Goal: Task Accomplishment & Management: Use online tool/utility

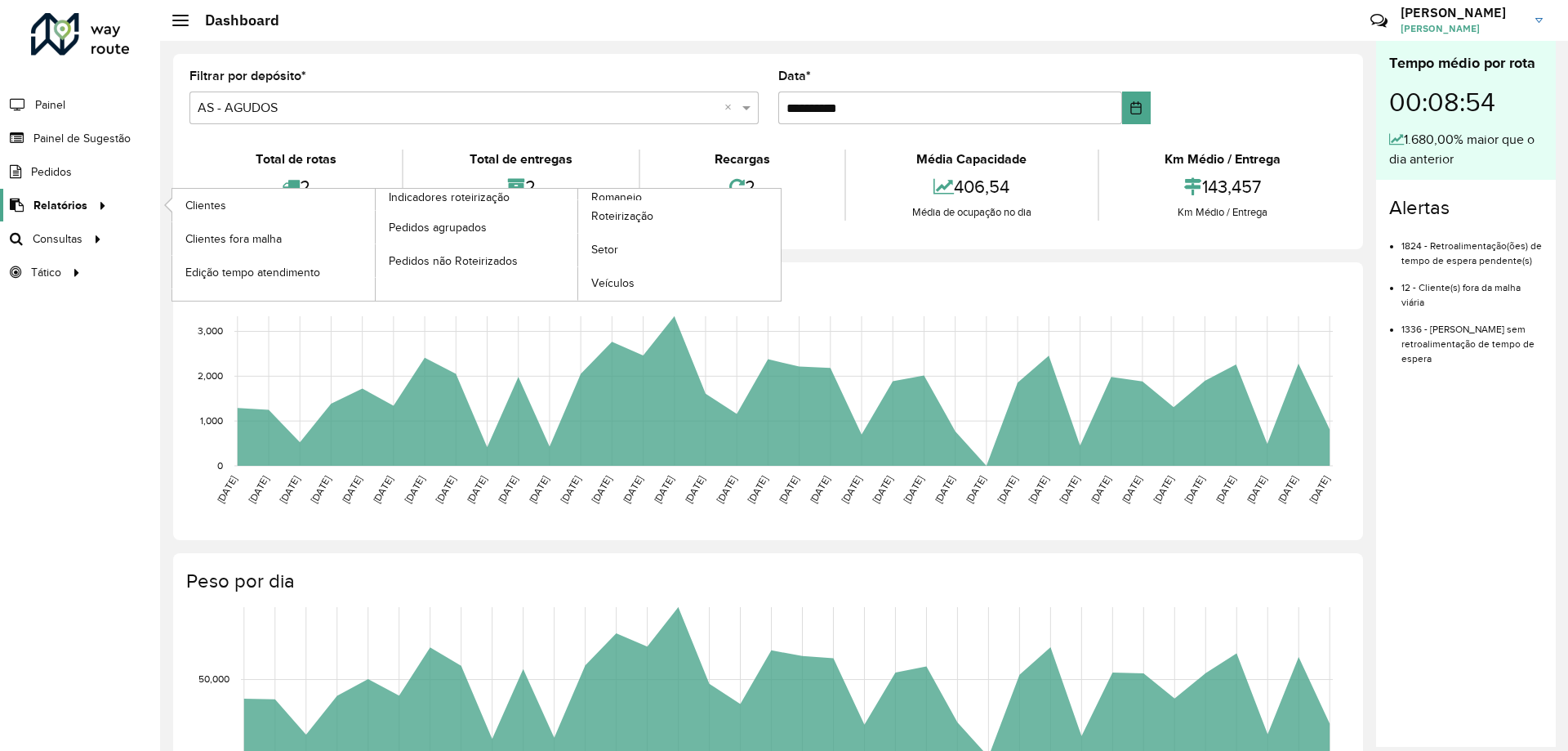
click at [78, 206] on span "Relatórios" at bounding box center [61, 206] width 54 height 17
click at [623, 215] on span "Roteirização" at bounding box center [624, 216] width 66 height 17
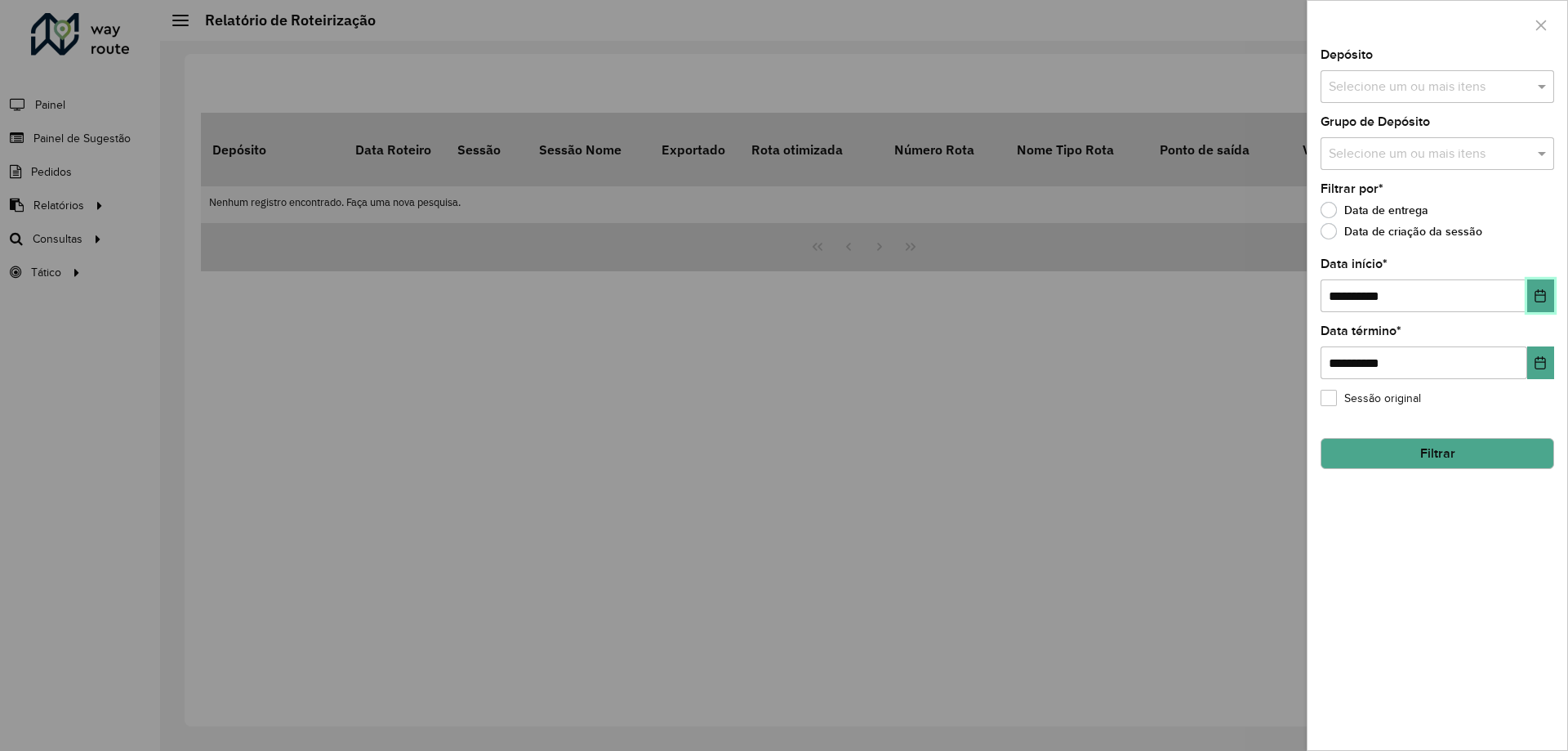
click at [1537, 298] on icon "Choose Date" at bounding box center [1541, 296] width 10 height 13
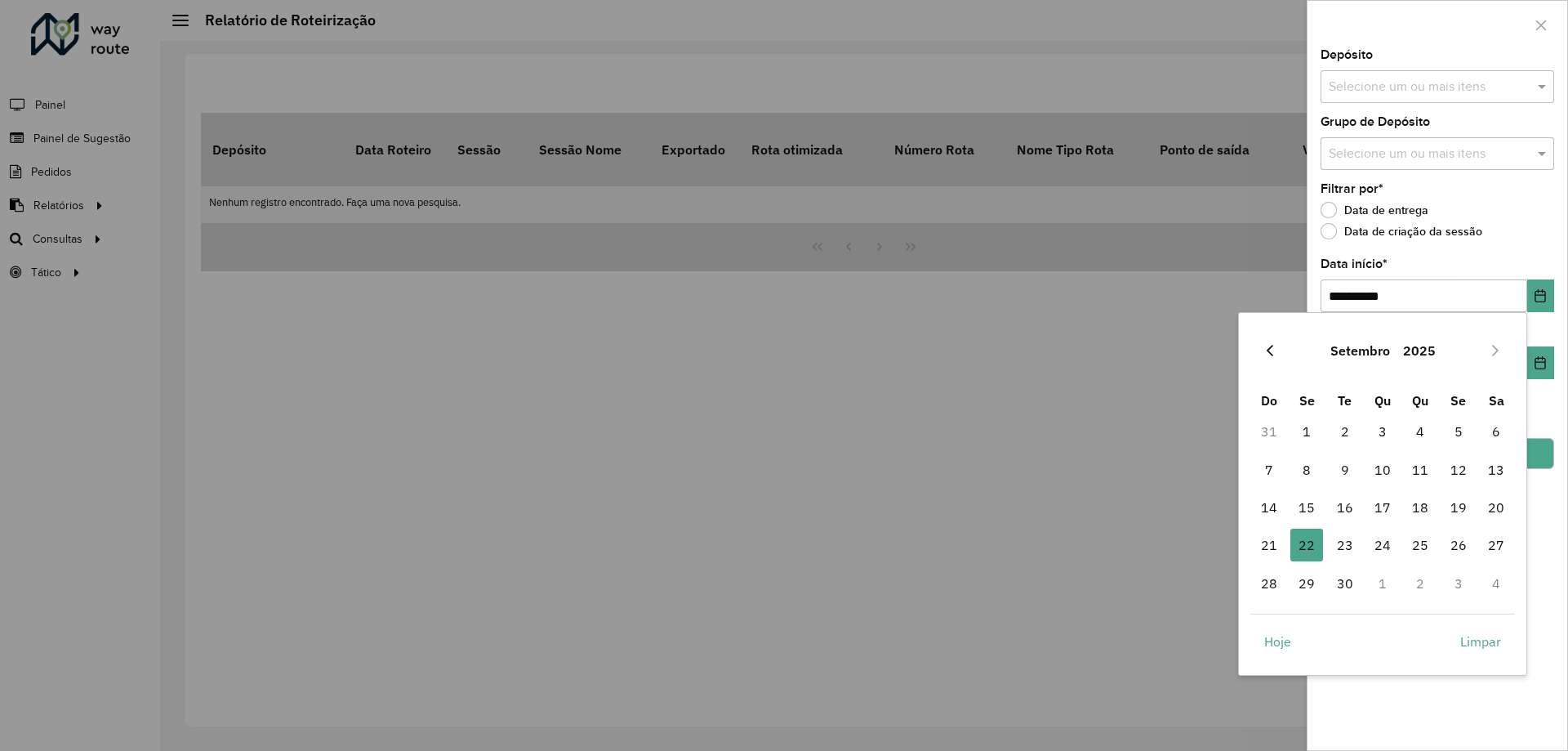
click at [1268, 348] on icon "Previous Month" at bounding box center [1270, 350] width 13 height 13
click at [1266, 428] on span "1" at bounding box center [1270, 432] width 33 height 33
type input "**********"
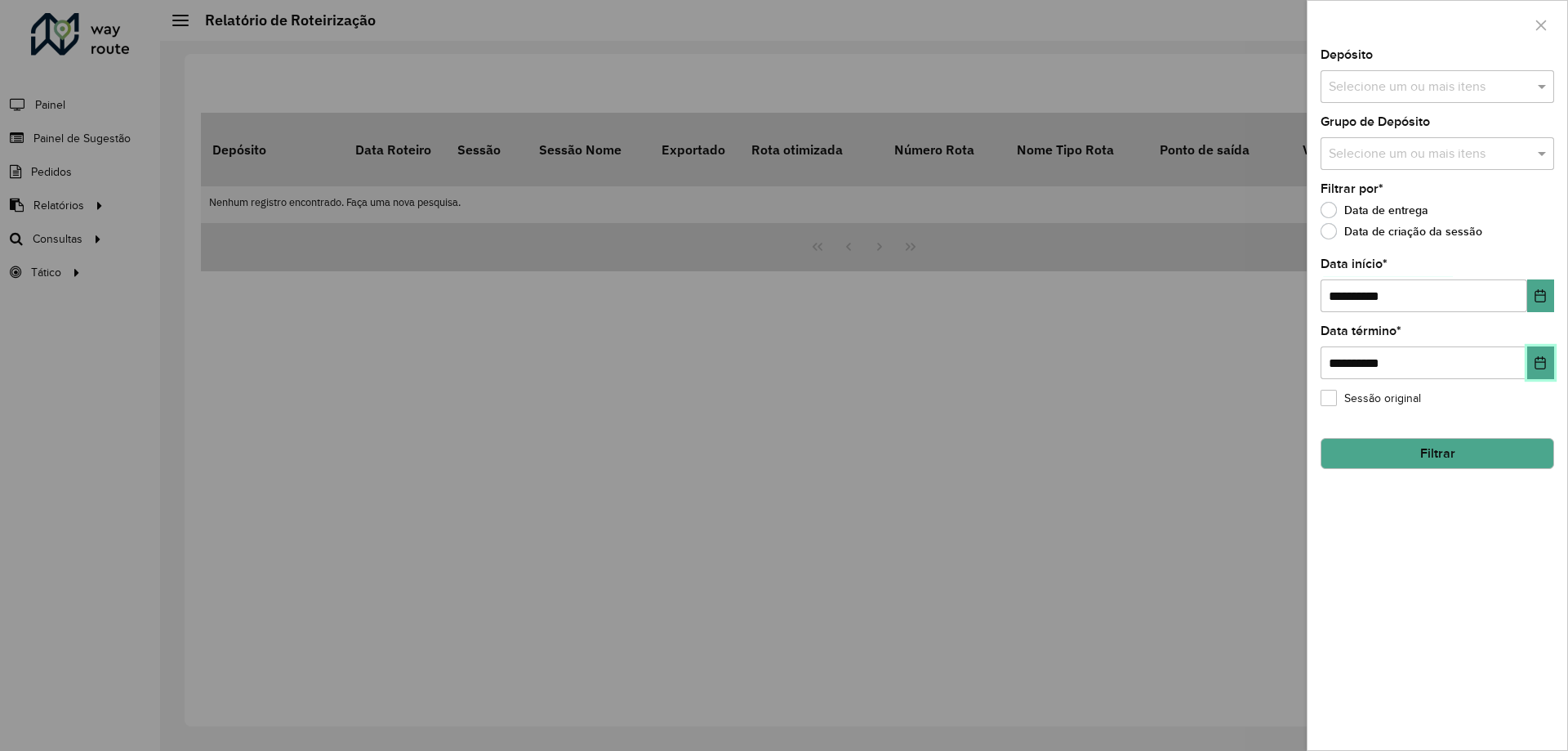
click at [1535, 362] on icon "Choose Date" at bounding box center [1540, 362] width 13 height 13
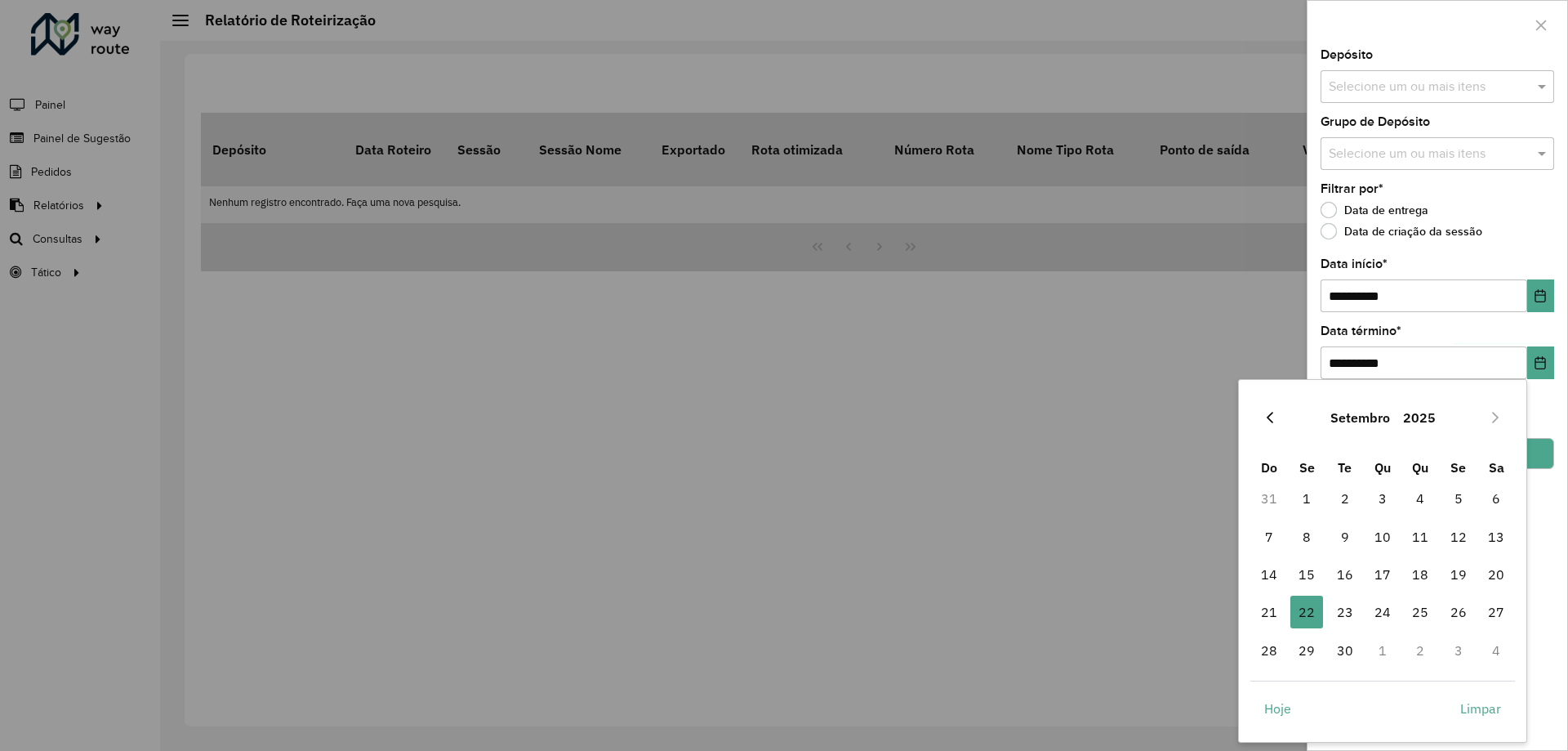
click at [1266, 415] on icon "Previous Month" at bounding box center [1270, 417] width 13 height 13
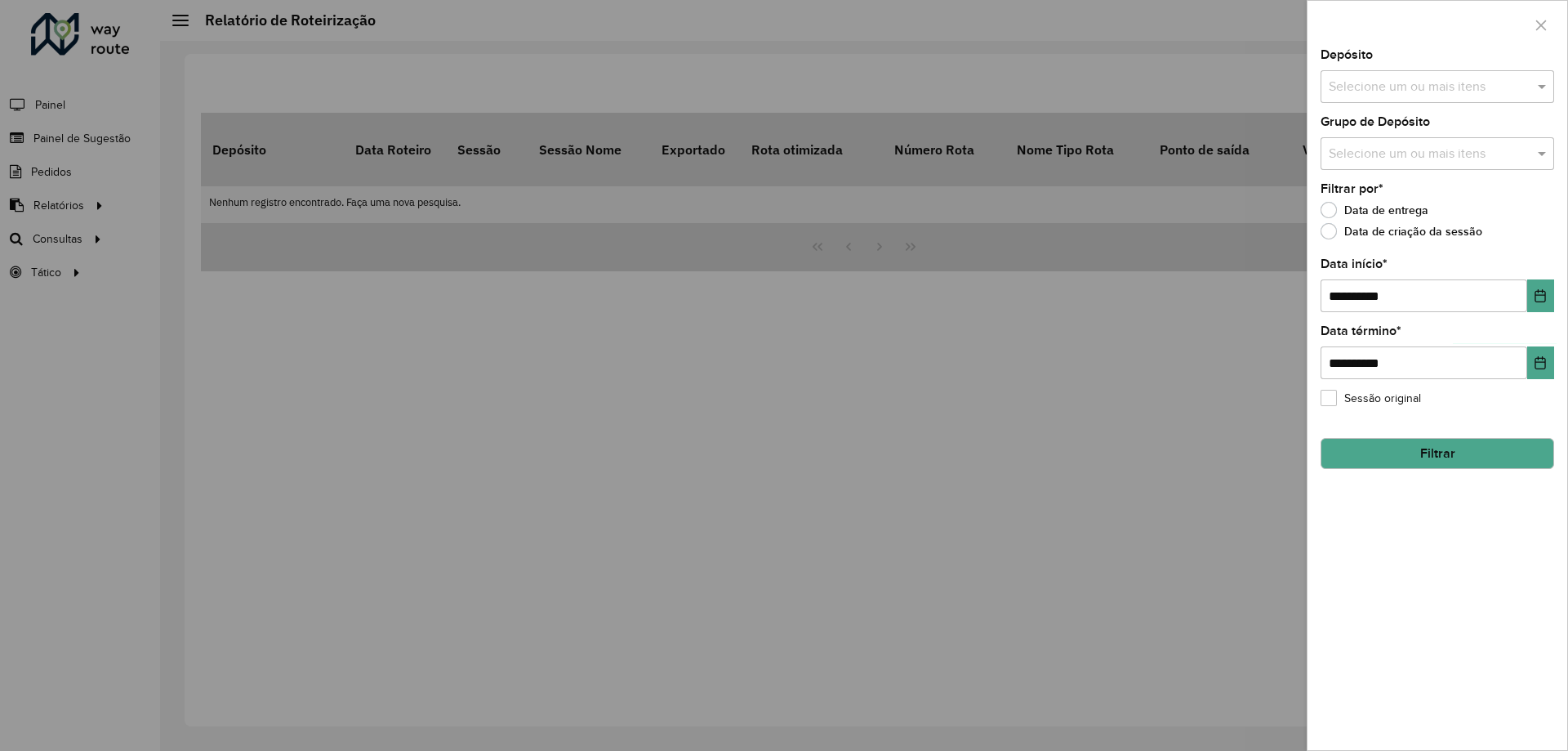
click at [1266, 415] on div at bounding box center [784, 376] width 1568 height 751
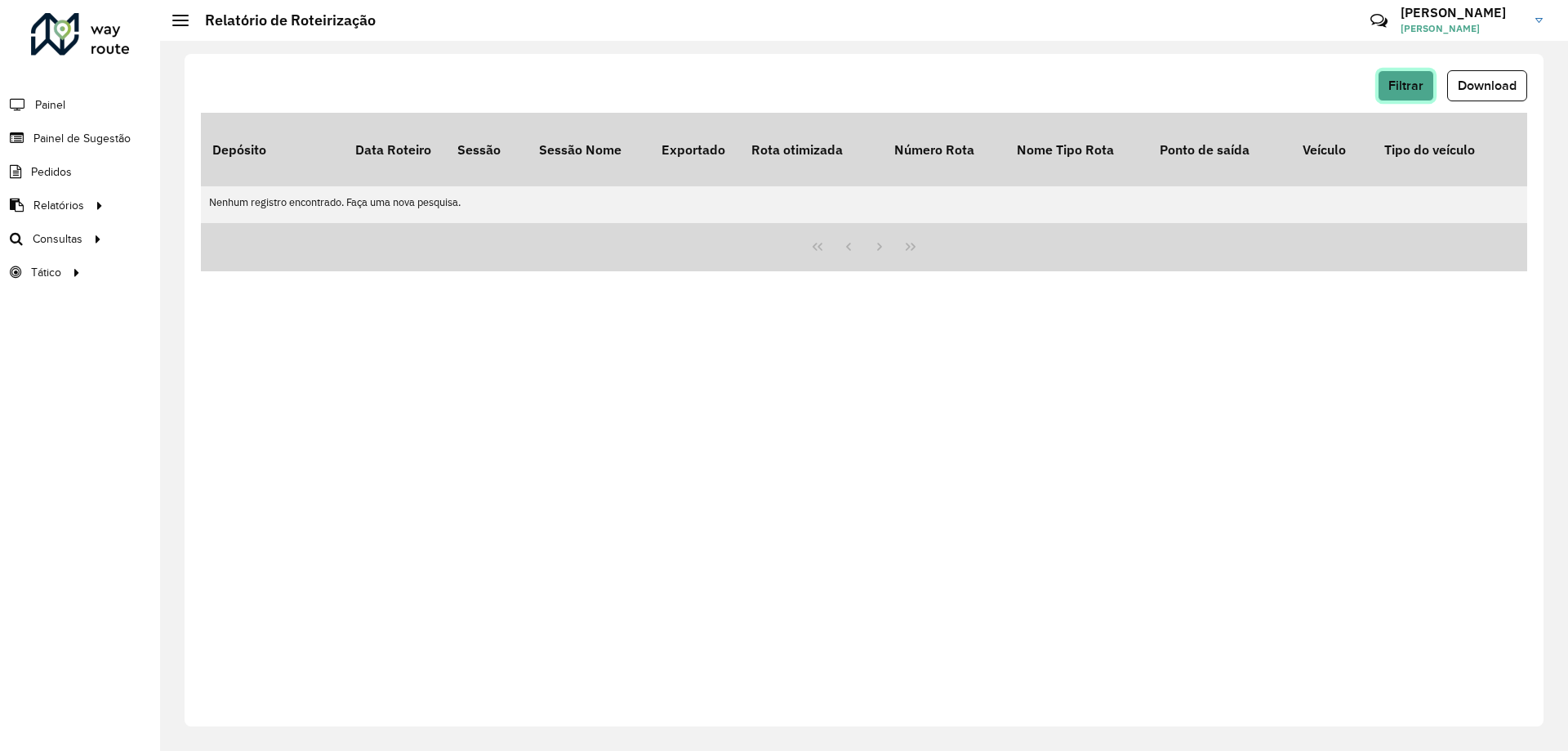
click at [1392, 82] on span "Filtrar" at bounding box center [1406, 85] width 36 height 14
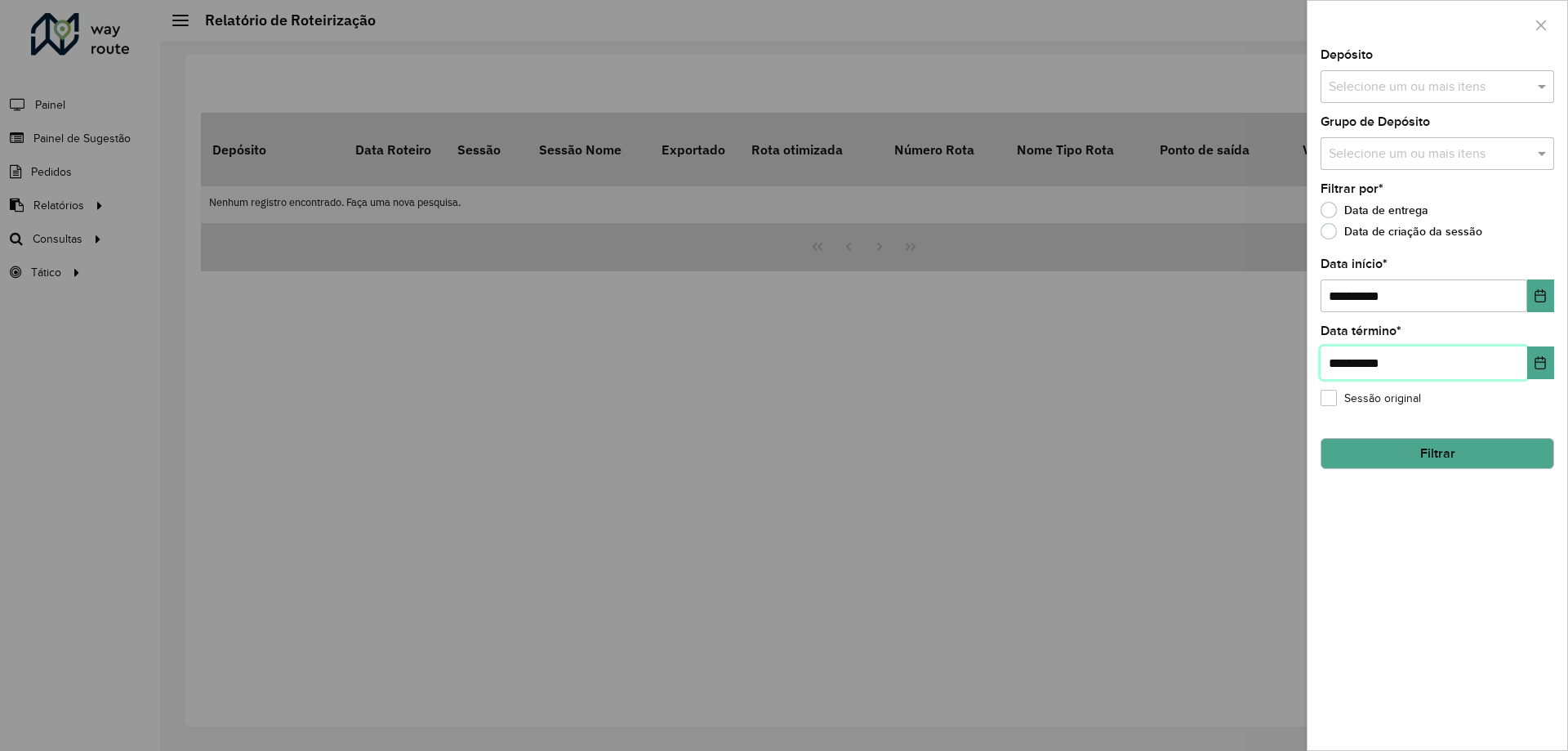
click at [1523, 369] on input "**********" at bounding box center [1424, 363] width 206 height 33
click at [1537, 362] on icon "Choose Date" at bounding box center [1541, 362] width 10 height 13
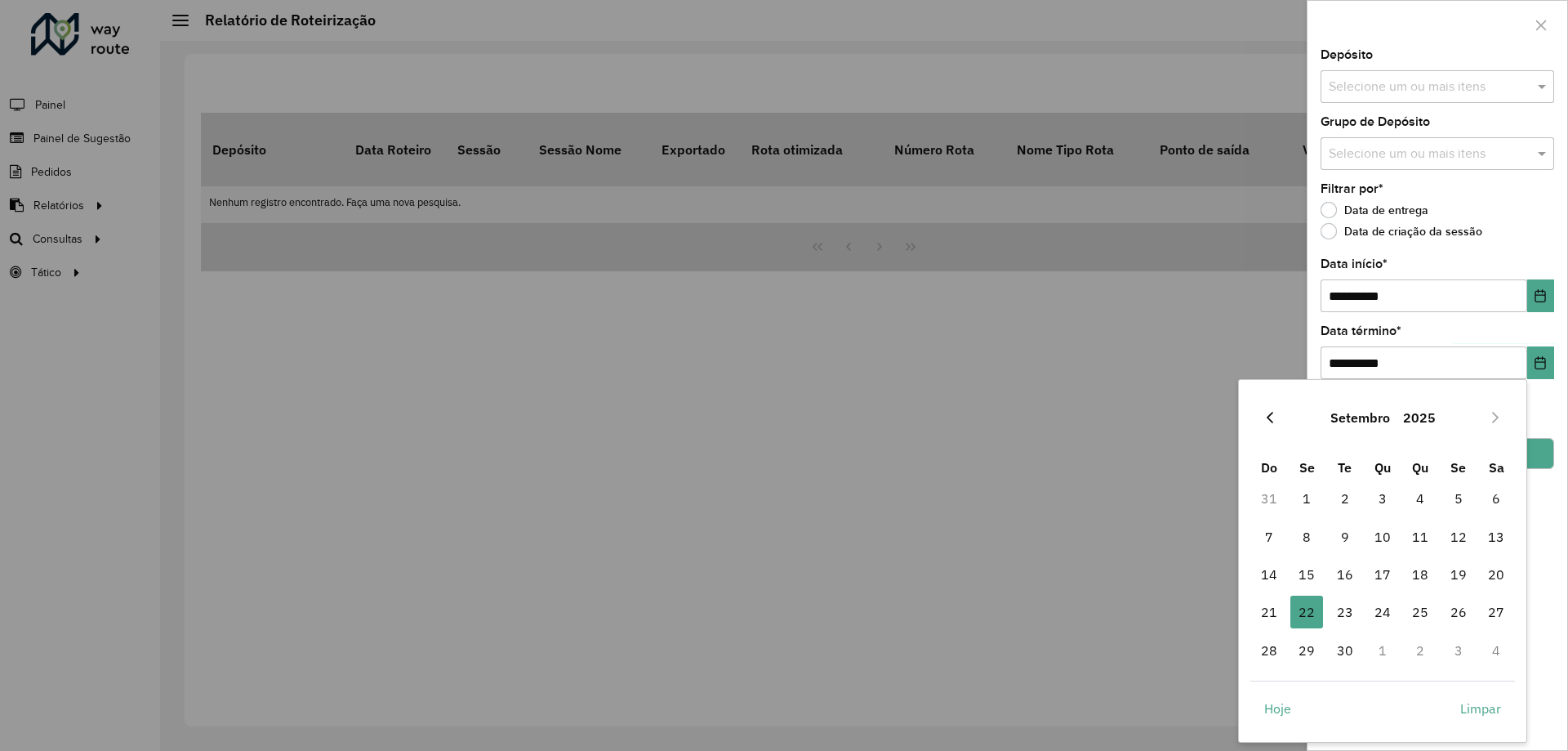
click at [1268, 415] on icon "Previous Month" at bounding box center [1270, 417] width 13 height 13
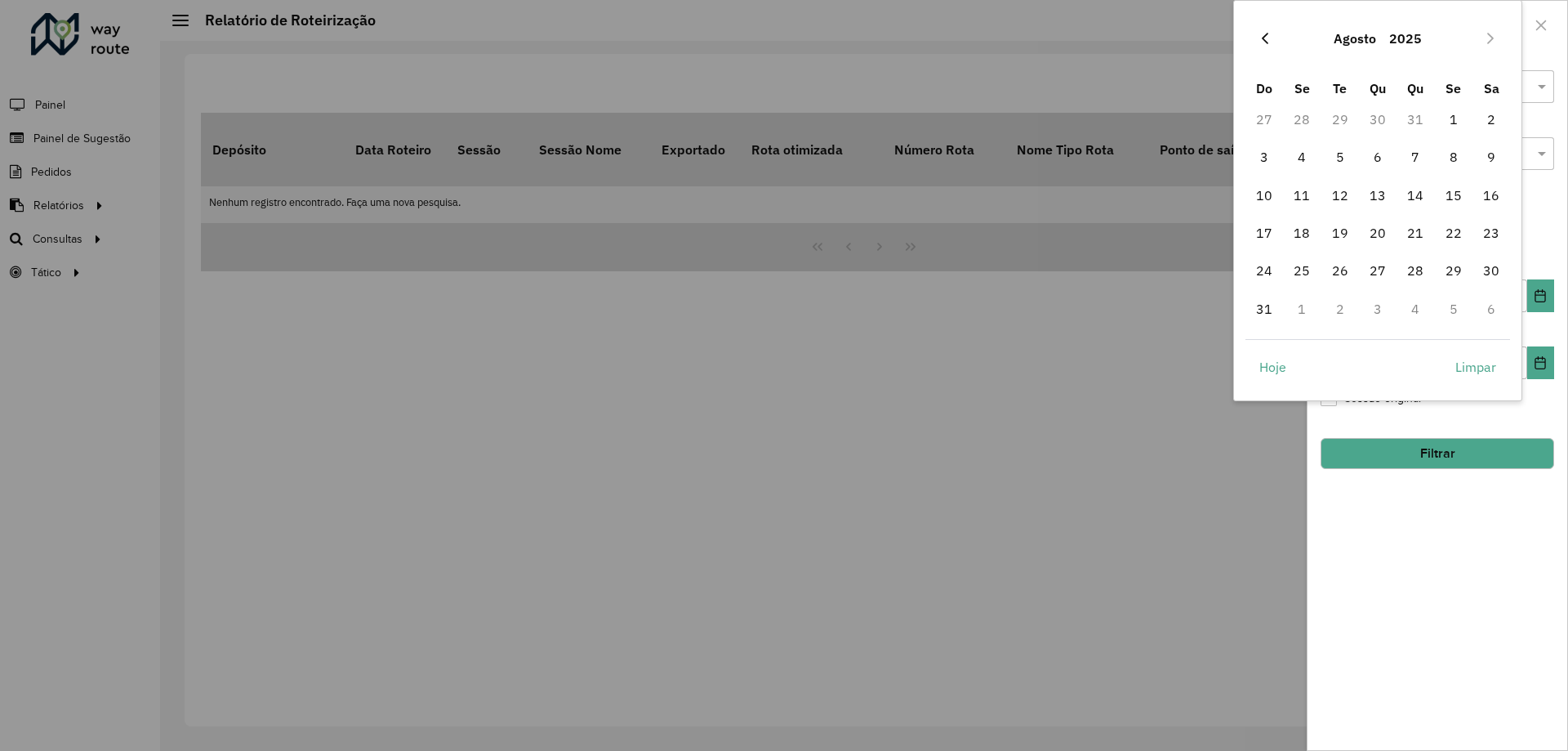
click at [1265, 34] on icon "Previous Month" at bounding box center [1265, 38] width 13 height 13
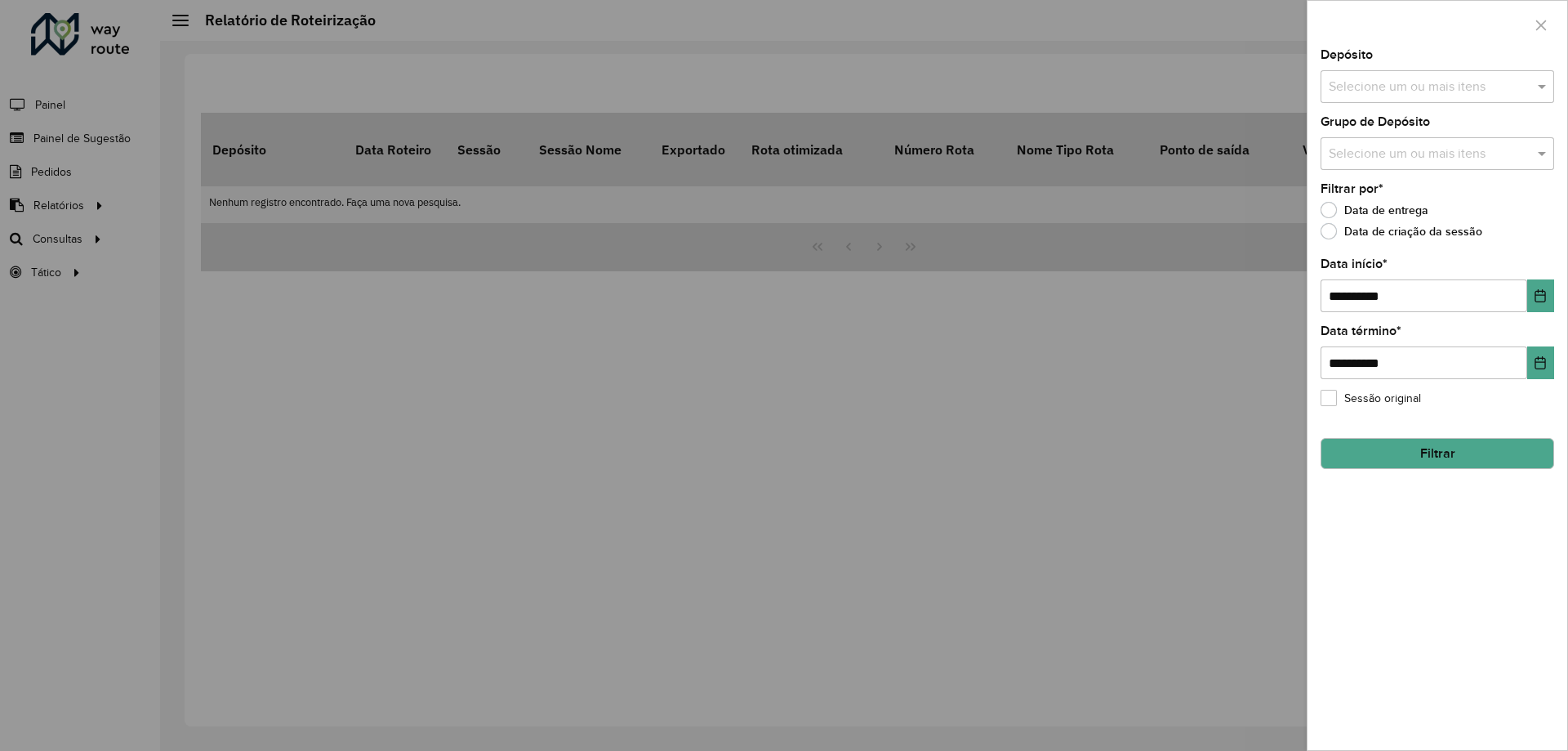
click at [1265, 34] on div at bounding box center [784, 376] width 1568 height 751
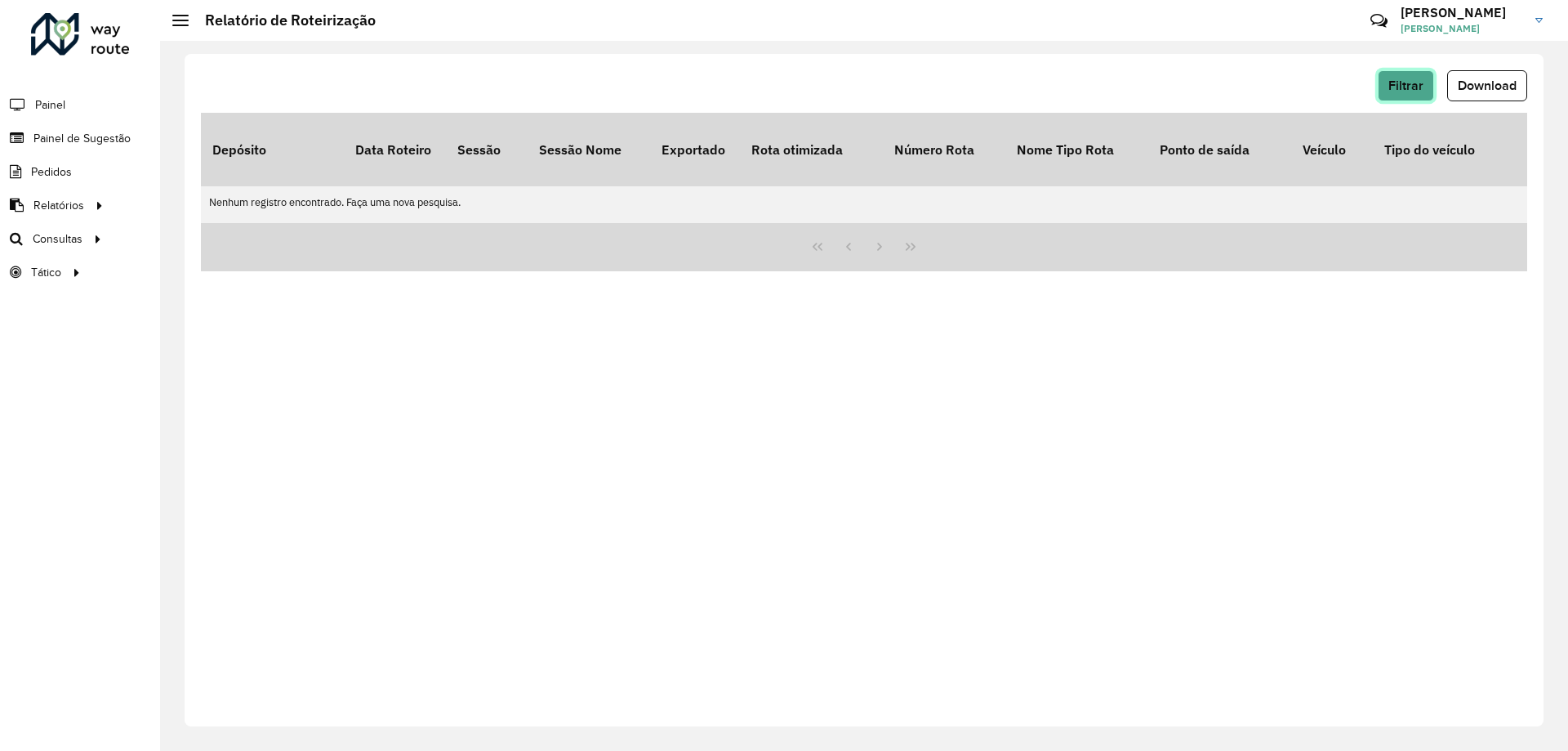
click at [1431, 99] on button "Filtrar" at bounding box center [1406, 86] width 56 height 31
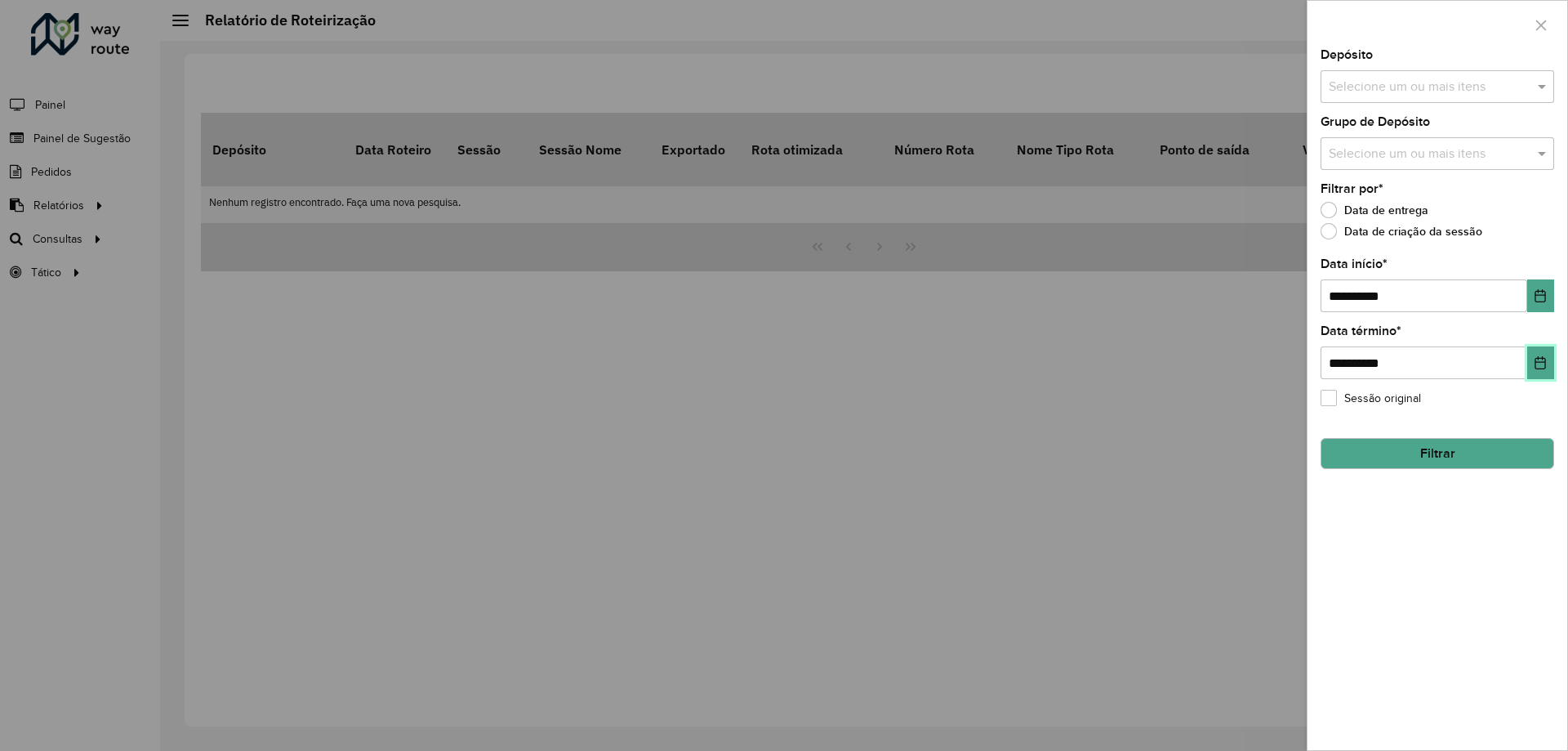
click at [1544, 362] on icon "Choose Date" at bounding box center [1541, 362] width 10 height 13
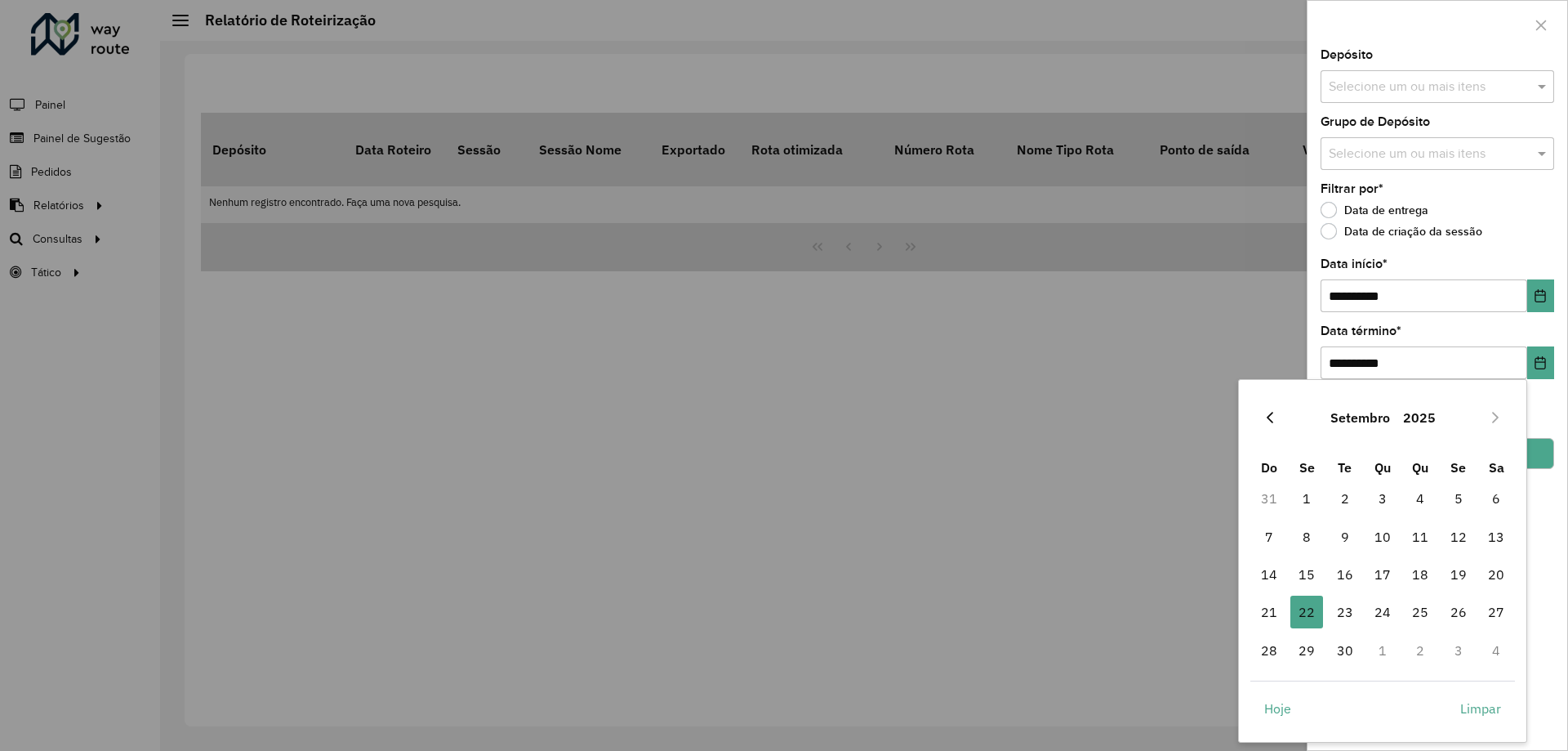
click at [1275, 413] on icon "Previous Month" at bounding box center [1270, 417] width 13 height 13
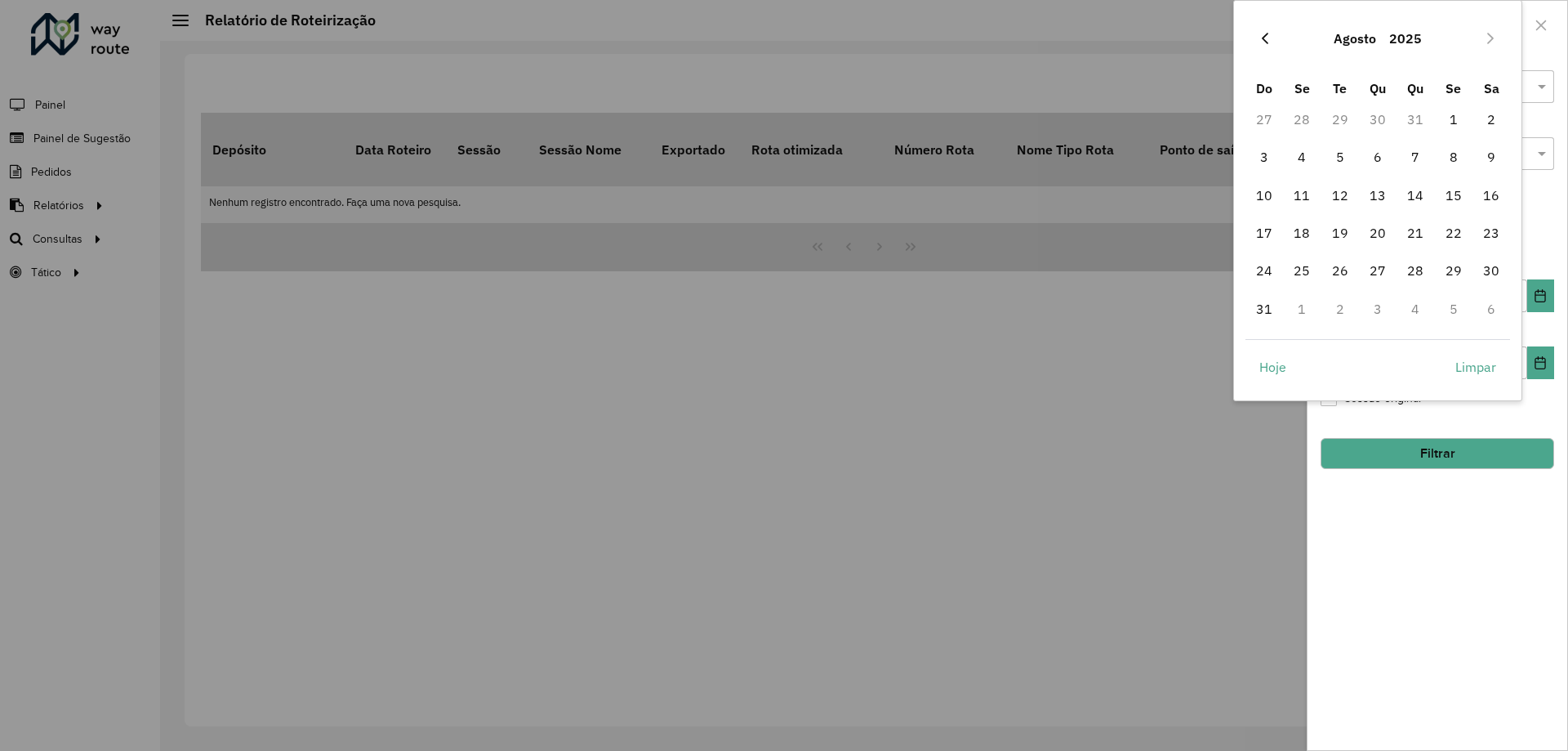
click at [1266, 36] on icon "Previous Month" at bounding box center [1265, 38] width 13 height 13
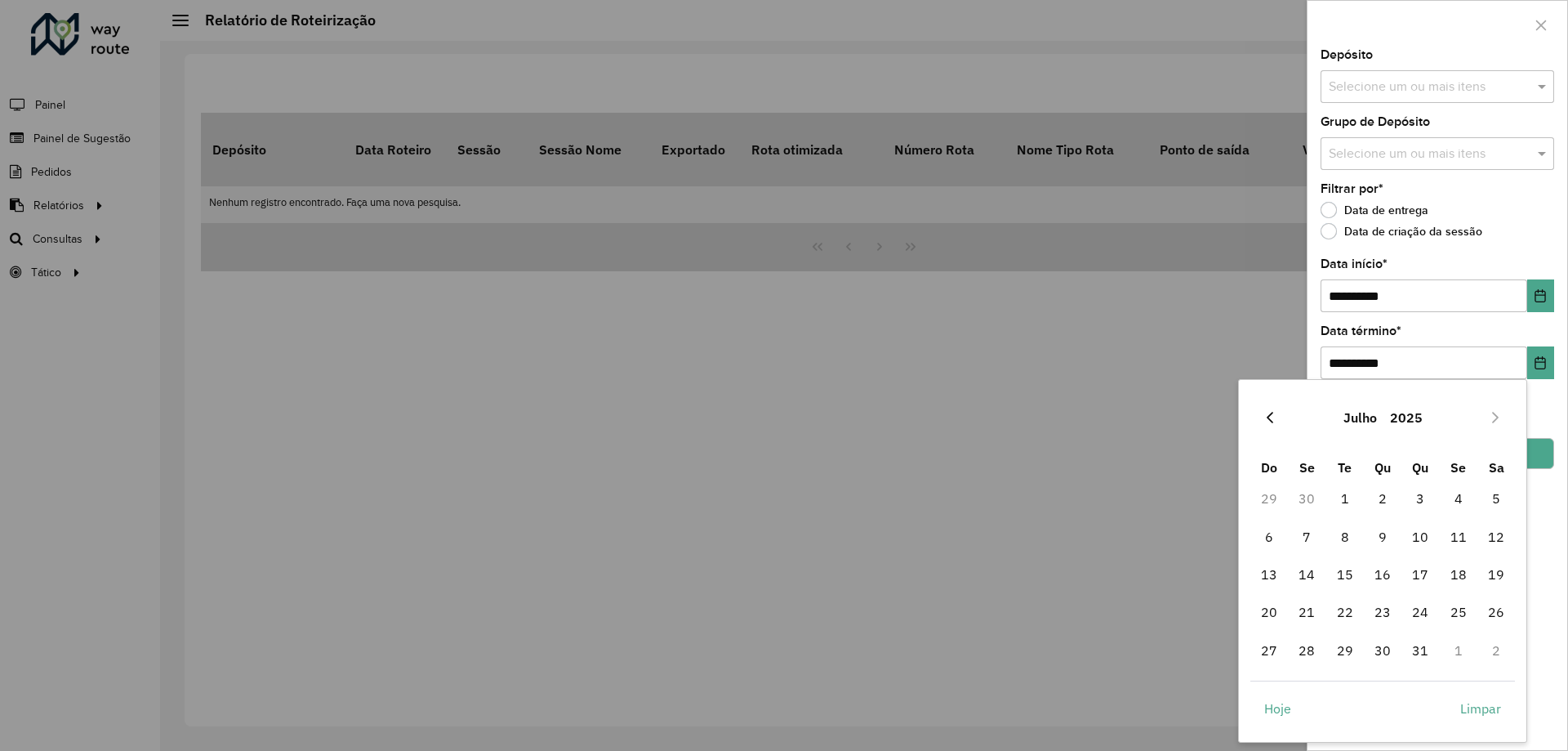
click at [1268, 413] on icon "Previous Month" at bounding box center [1270, 417] width 13 height 13
click at [1304, 650] on span "30" at bounding box center [1307, 650] width 33 height 33
type input "**********"
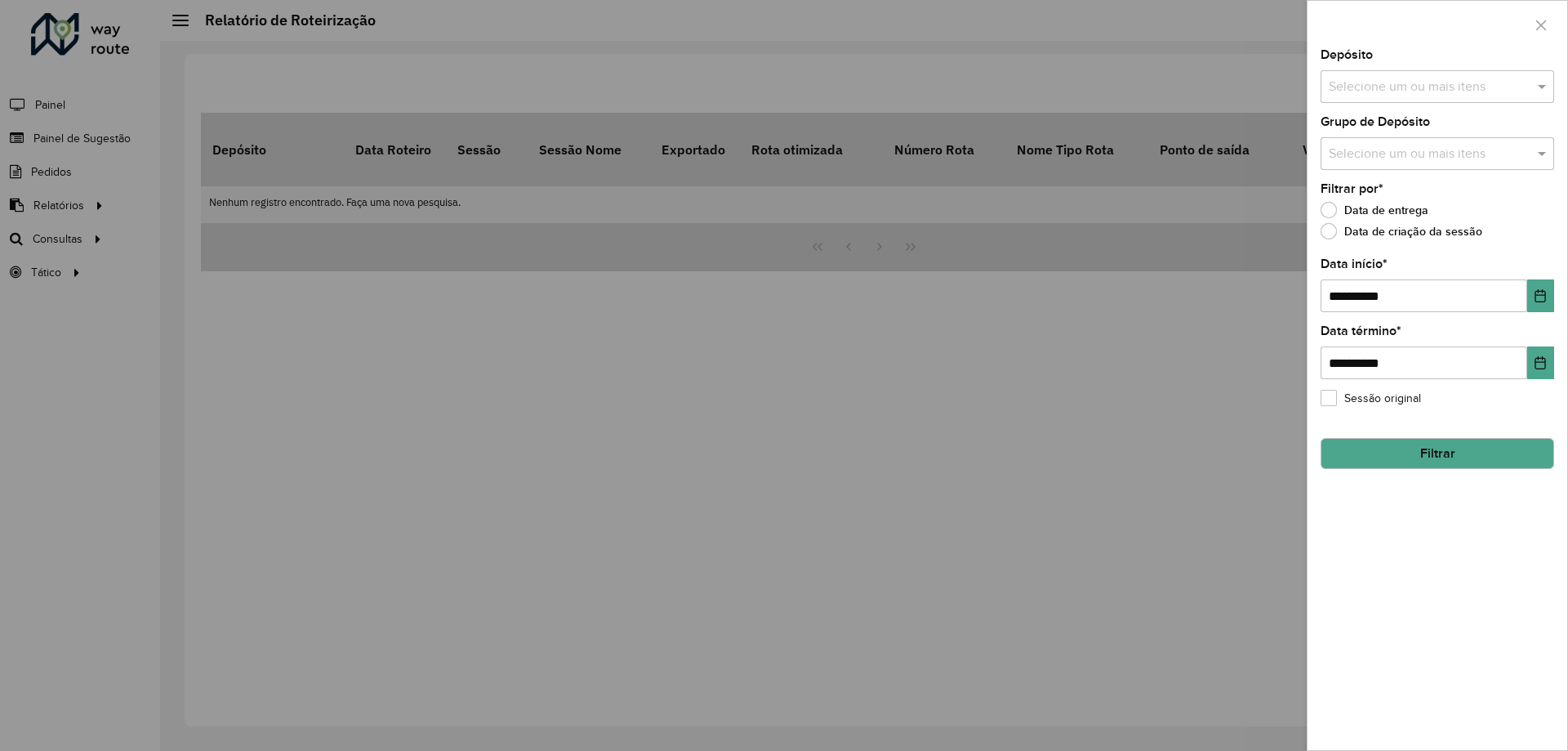
click at [1525, 96] on input "text" at bounding box center [1429, 88] width 209 height 20
click at [1392, 191] on div "CDD Agudos" at bounding box center [1438, 196] width 232 height 28
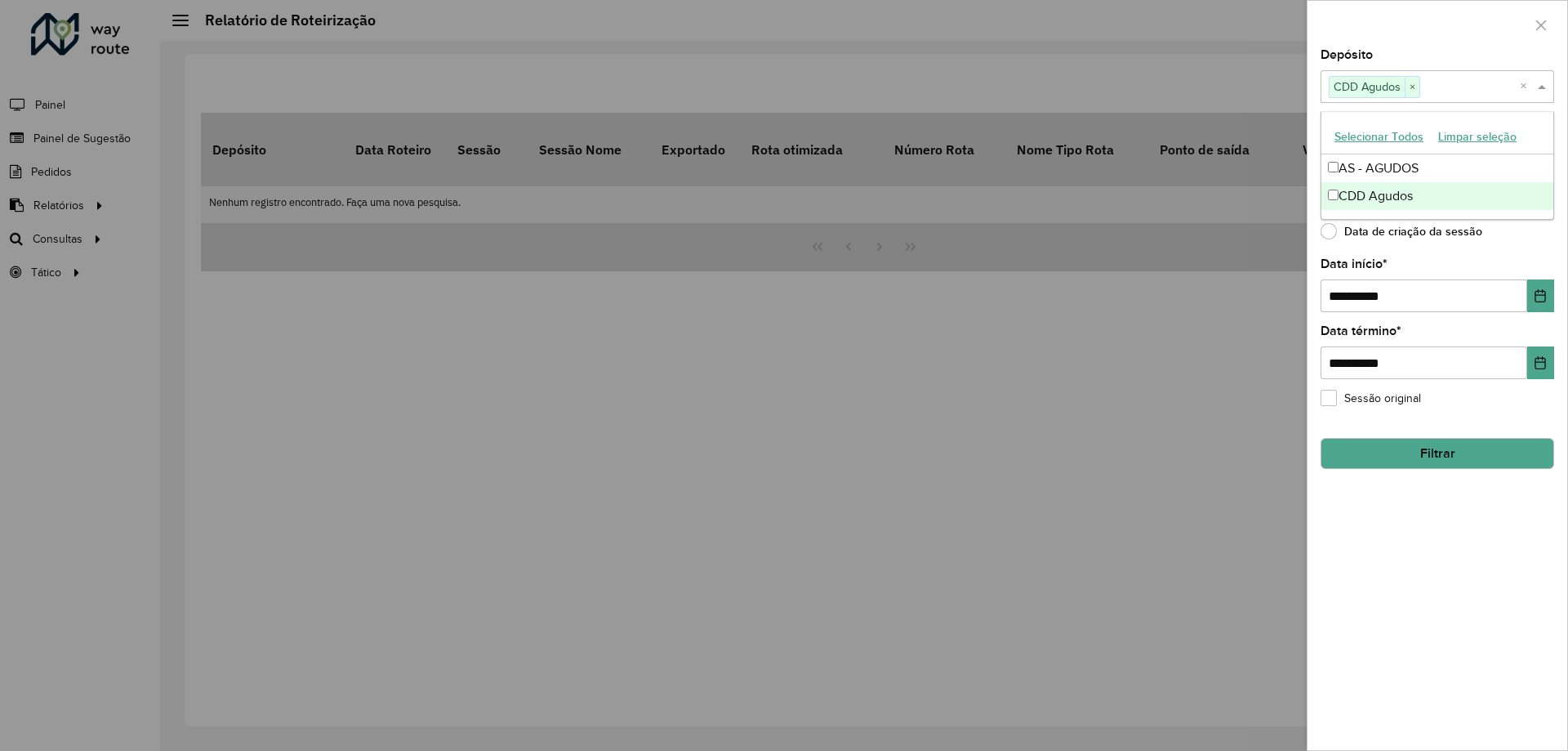
click at [1168, 387] on div at bounding box center [784, 376] width 1568 height 751
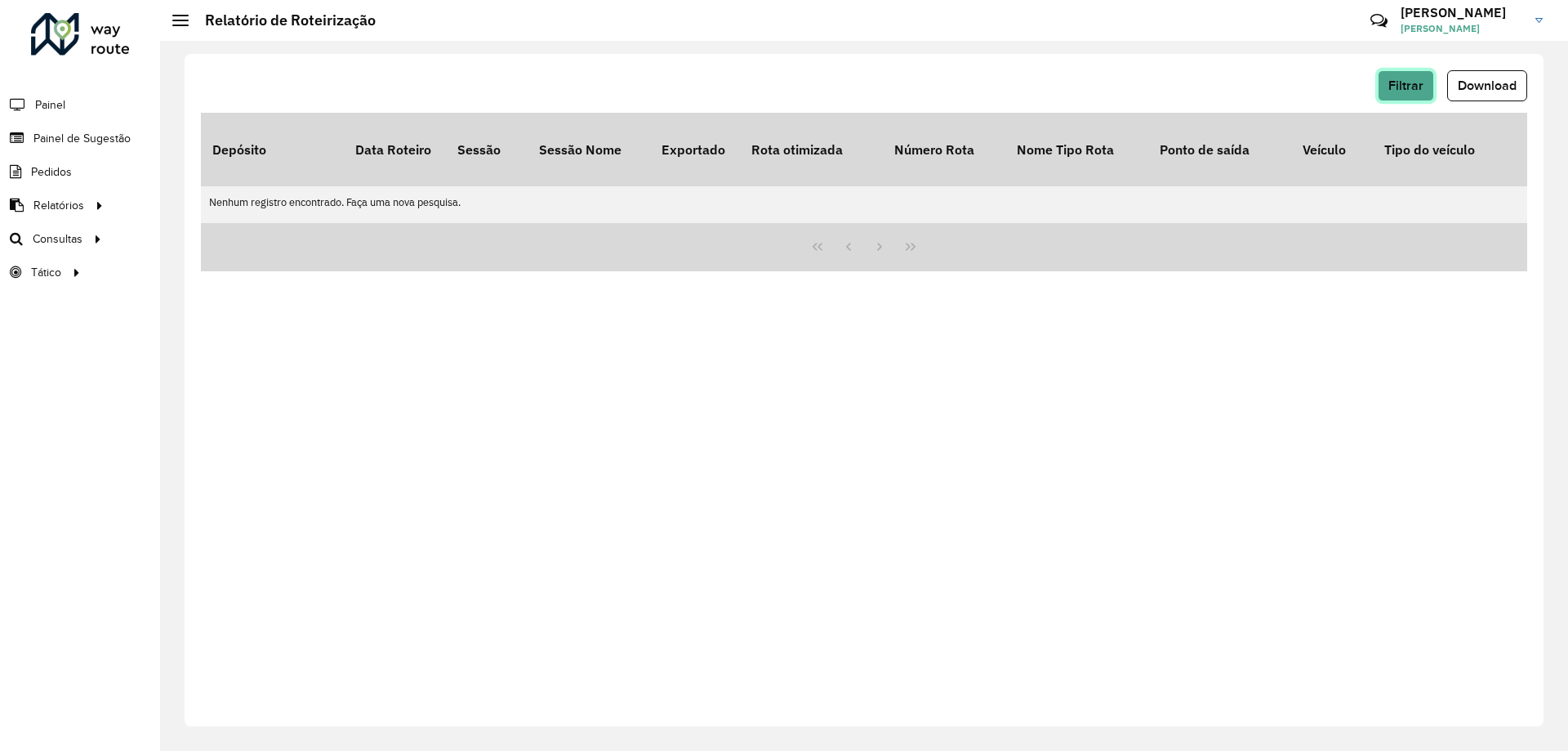
click at [1413, 88] on span "Filtrar" at bounding box center [1406, 85] width 36 height 14
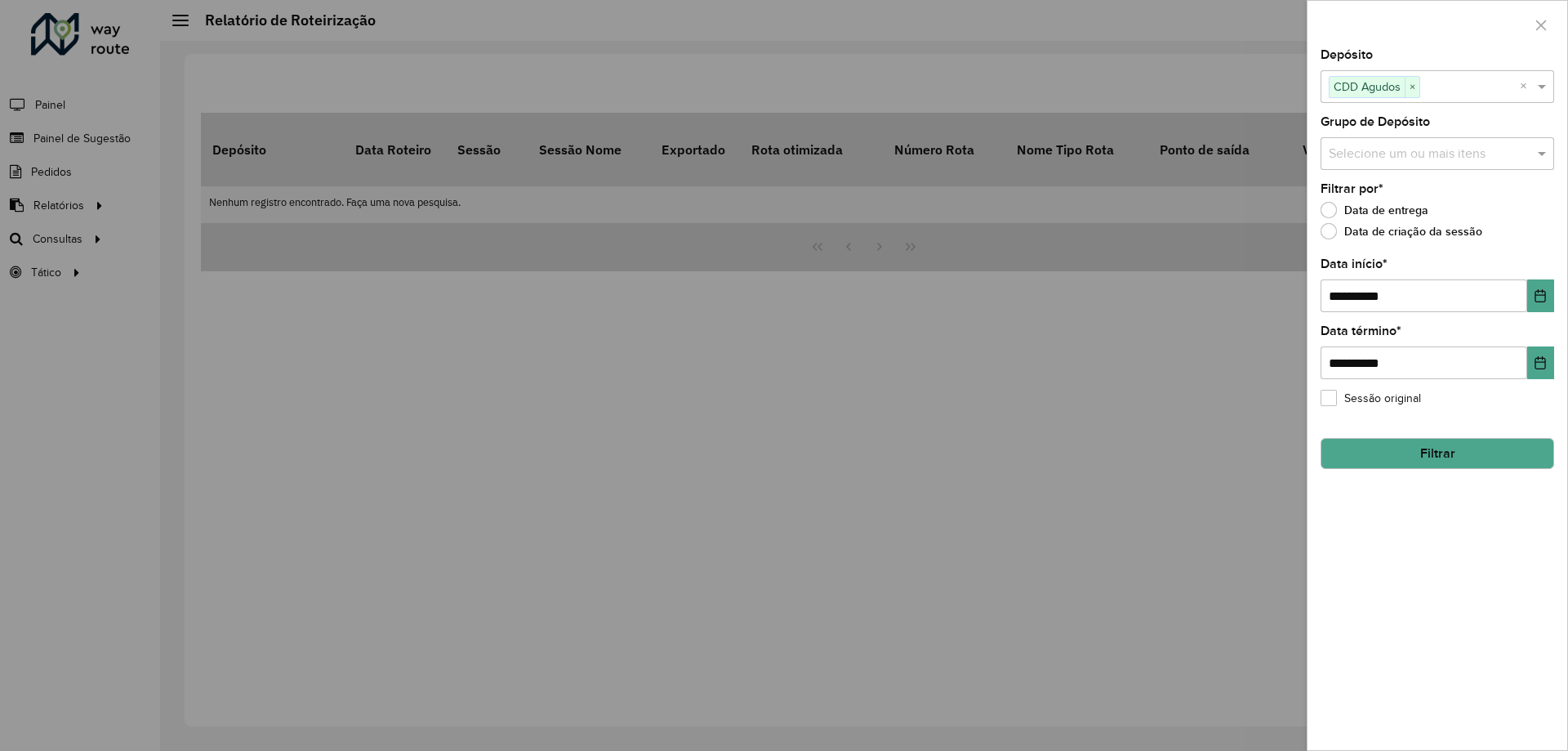
click at [1448, 456] on button "Filtrar" at bounding box center [1438, 454] width 234 height 31
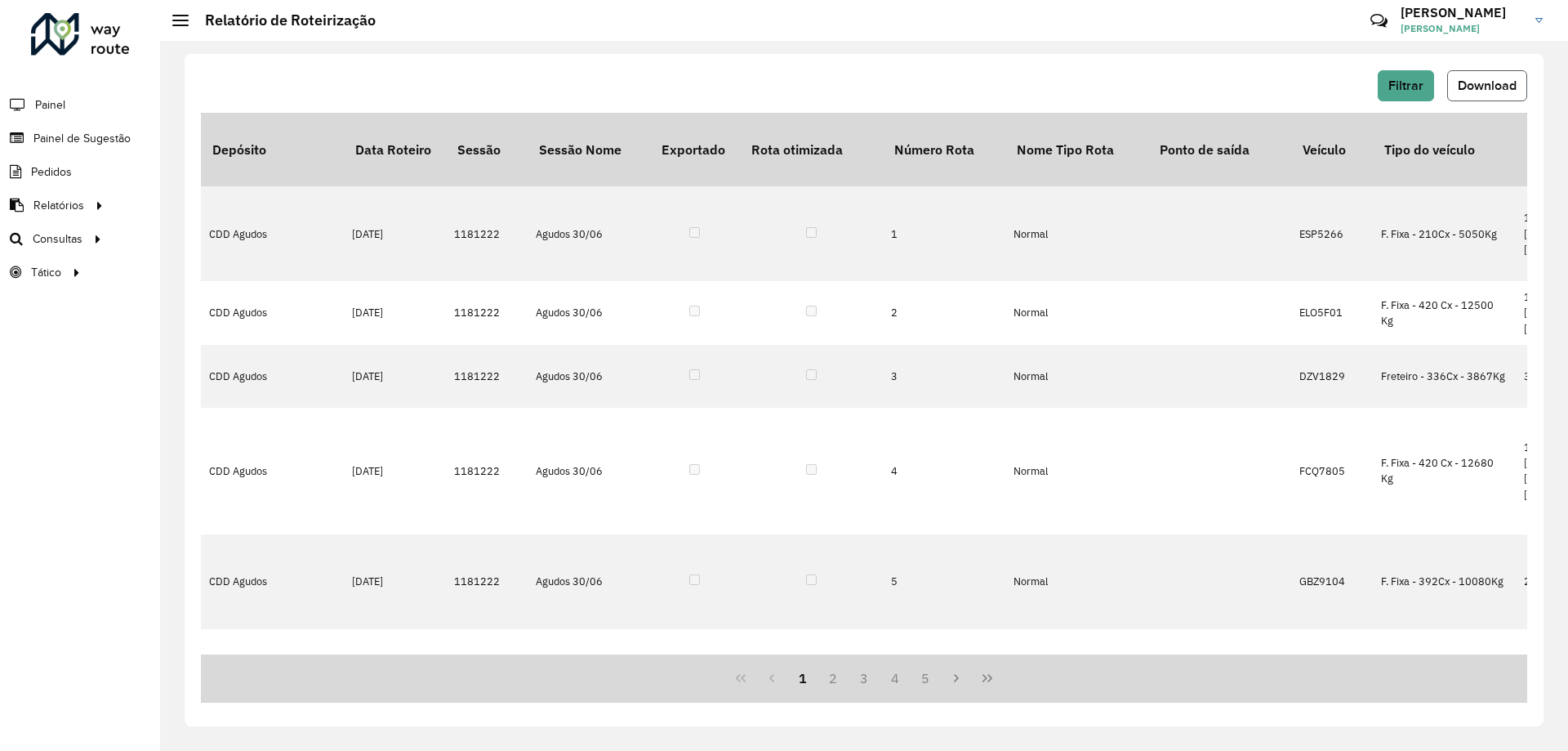
click at [1503, 82] on span "Download" at bounding box center [1487, 85] width 59 height 14
click at [1415, 88] on span "Filtrar" at bounding box center [1406, 85] width 36 height 14
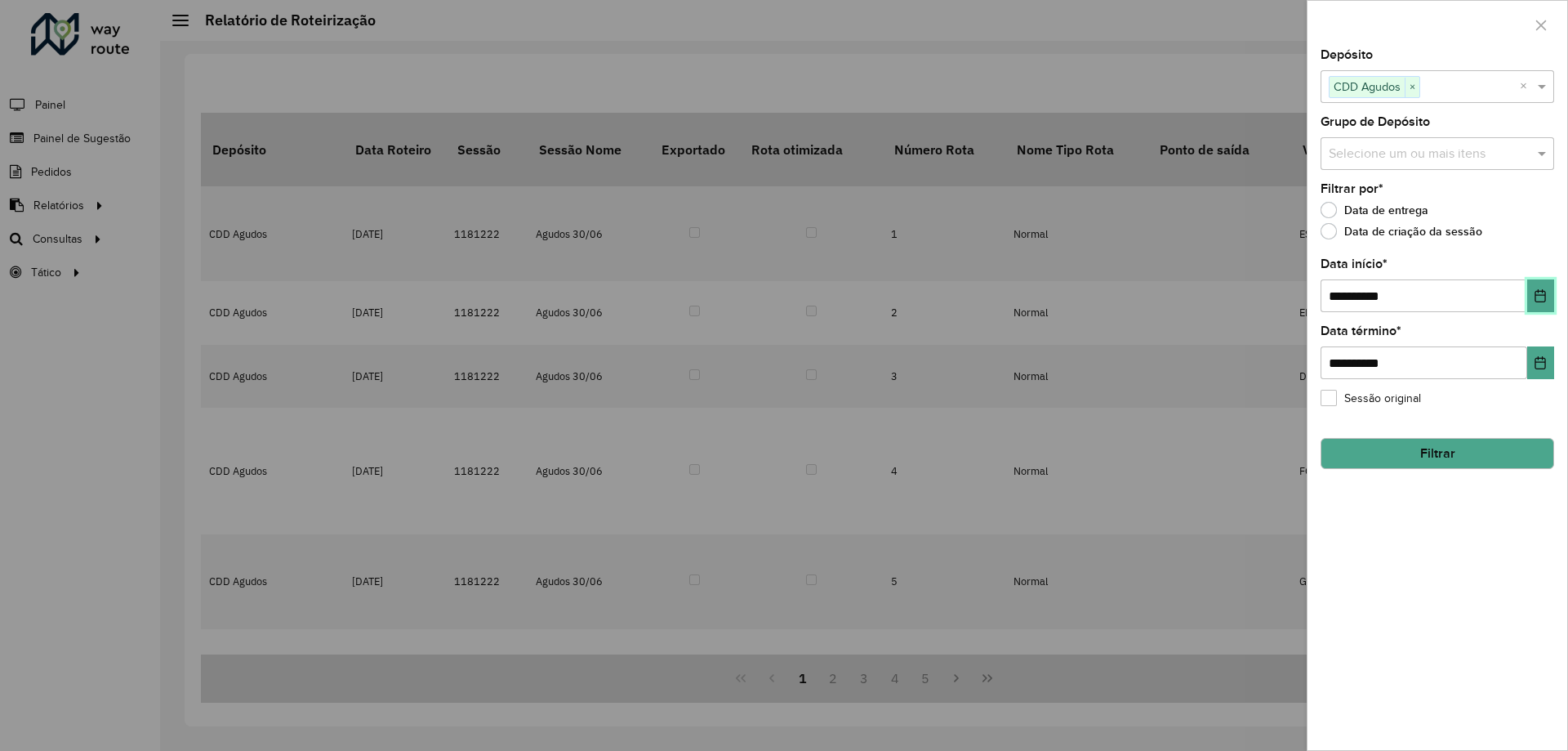
click at [1539, 297] on icon "Choose Date" at bounding box center [1540, 296] width 13 height 13
click at [1539, 356] on button "Choose Date" at bounding box center [1540, 363] width 27 height 33
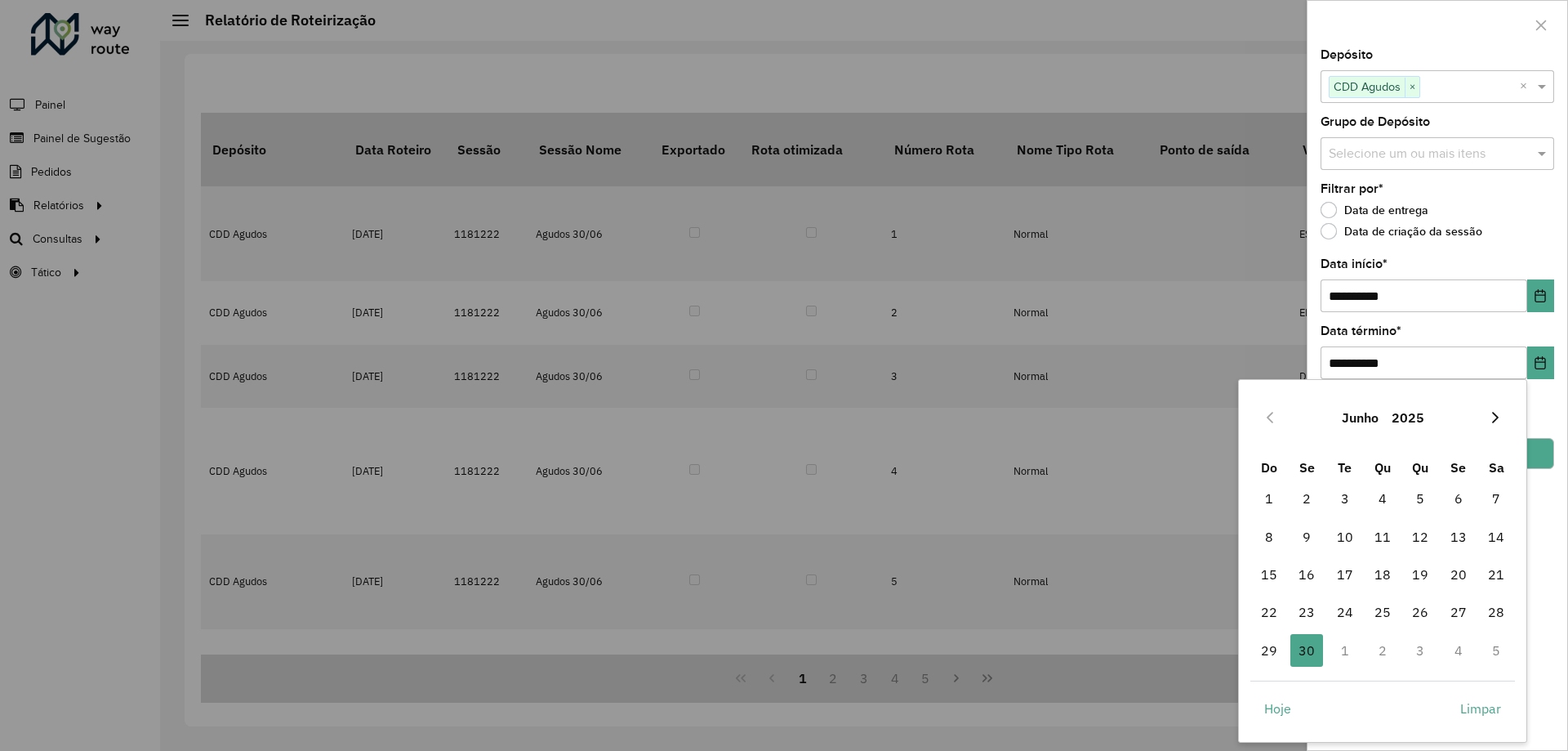
click at [1493, 417] on icon "Next Month" at bounding box center [1495, 417] width 13 height 13
click at [1418, 651] on span "31" at bounding box center [1421, 650] width 33 height 33
type input "**********"
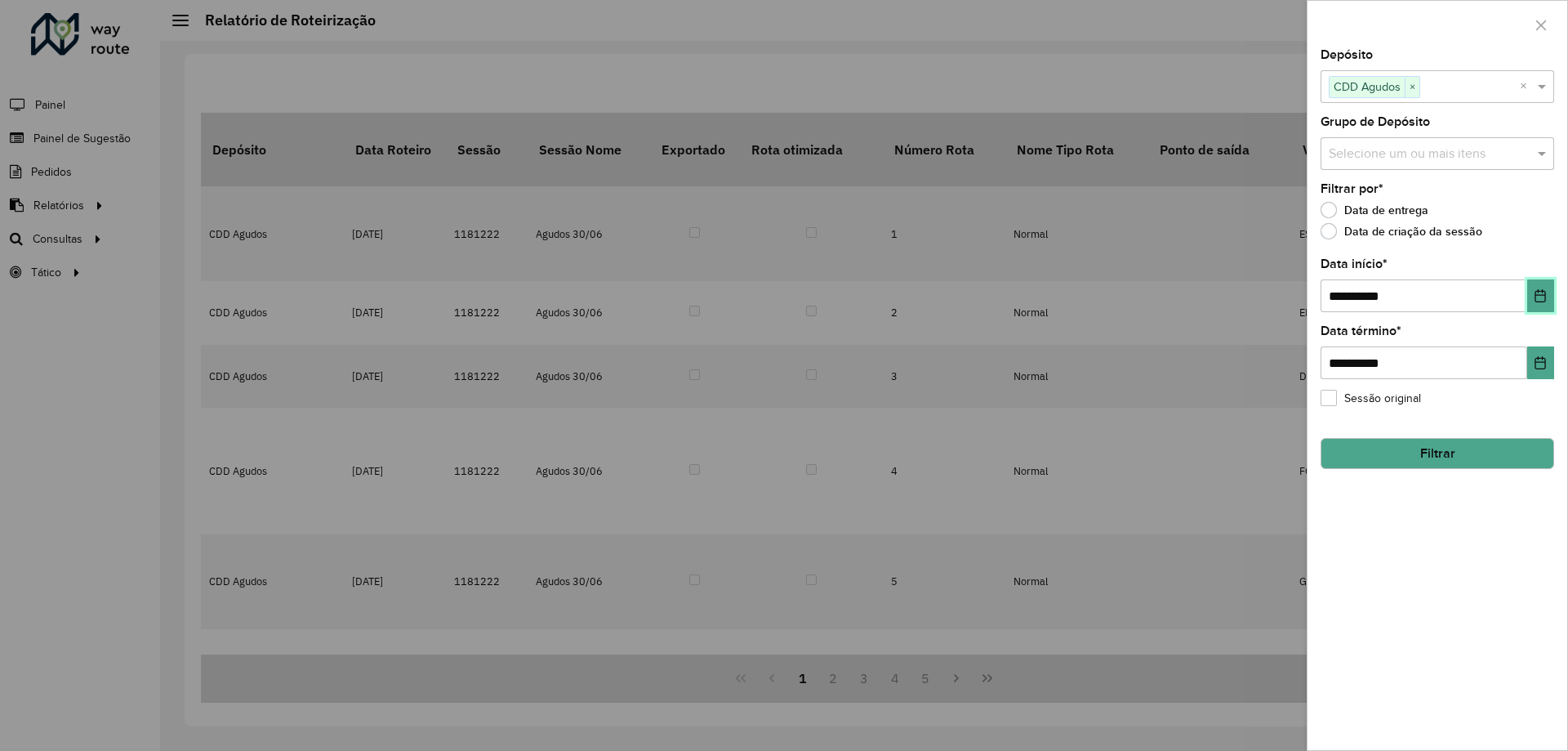
click at [1546, 297] on icon "Choose Date" at bounding box center [1541, 296] width 10 height 13
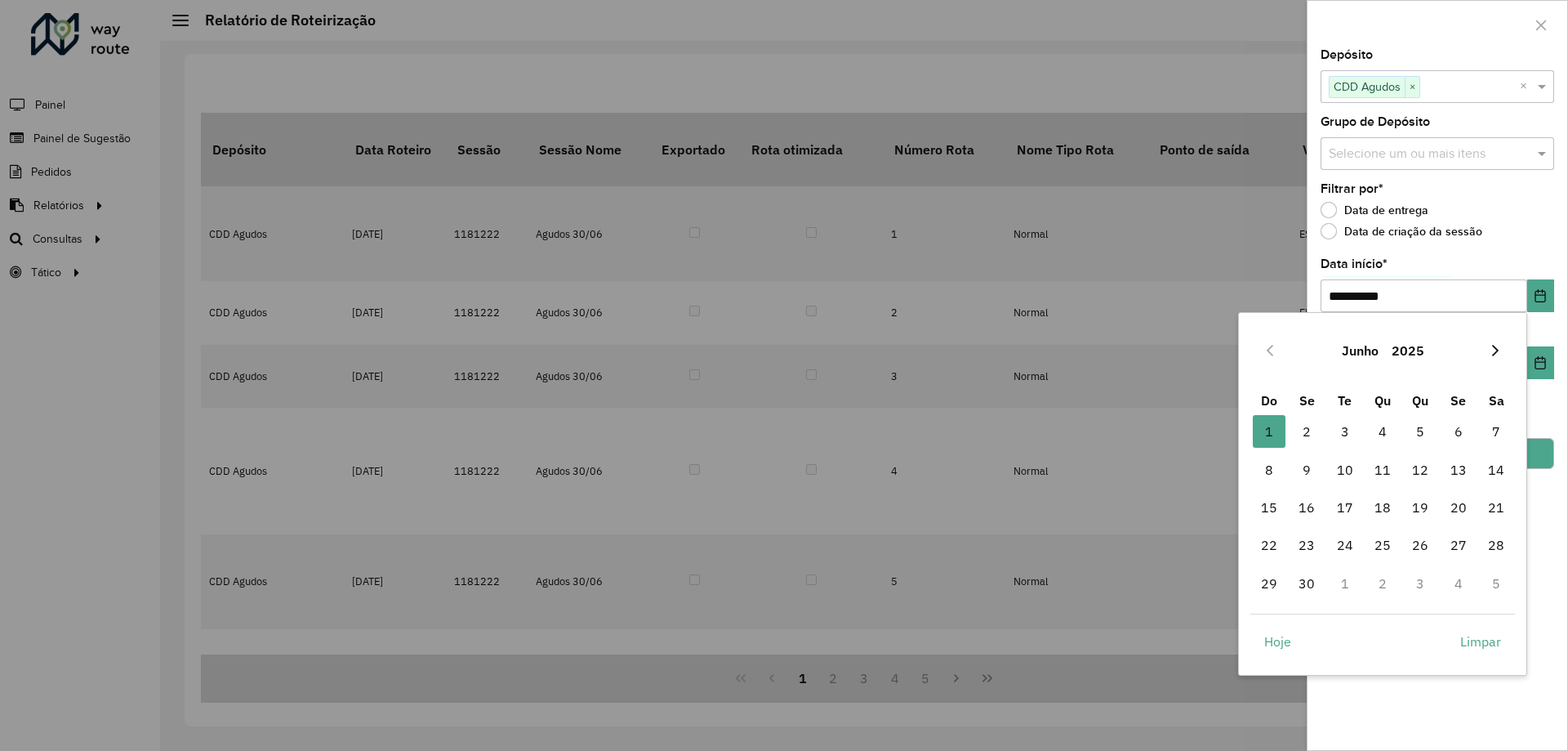
click at [1500, 353] on icon "Next Month" at bounding box center [1495, 350] width 13 height 13
click at [1332, 428] on span "1" at bounding box center [1345, 432] width 33 height 33
type input "**********"
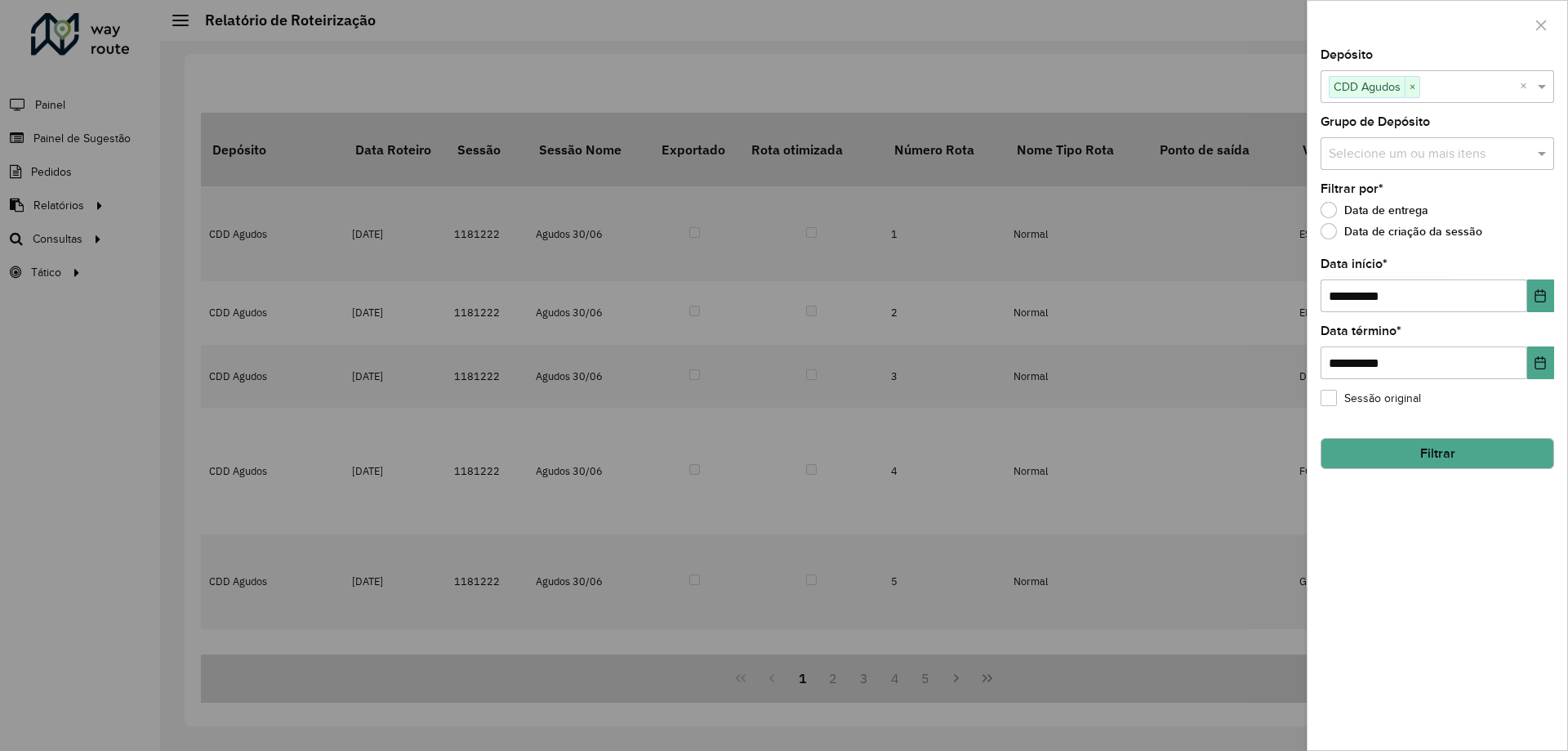
click at [1464, 451] on button "Filtrar" at bounding box center [1438, 454] width 234 height 31
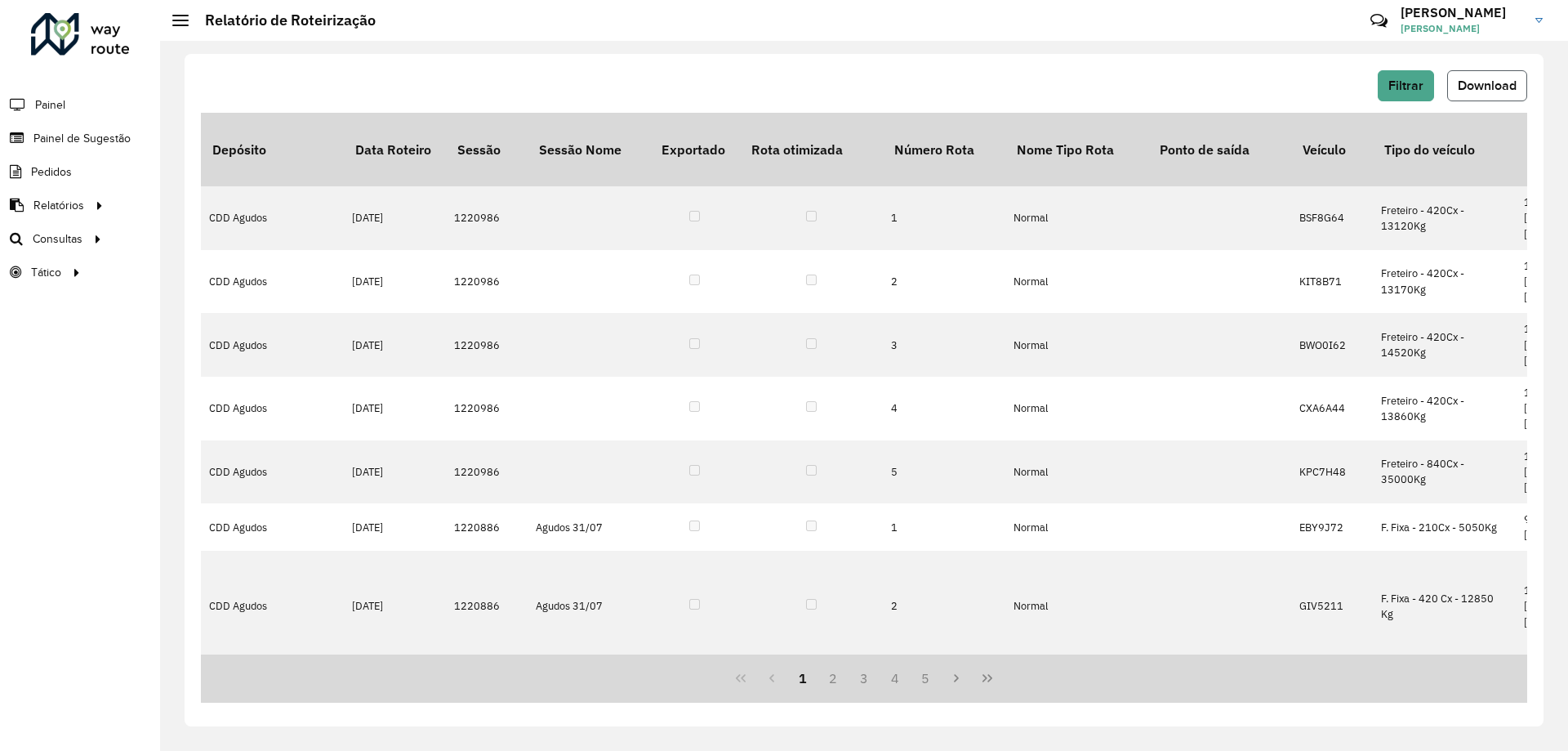
click at [1481, 80] on span "Download" at bounding box center [1487, 85] width 59 height 14
click at [1422, 87] on span "Filtrar" at bounding box center [1406, 85] width 36 height 14
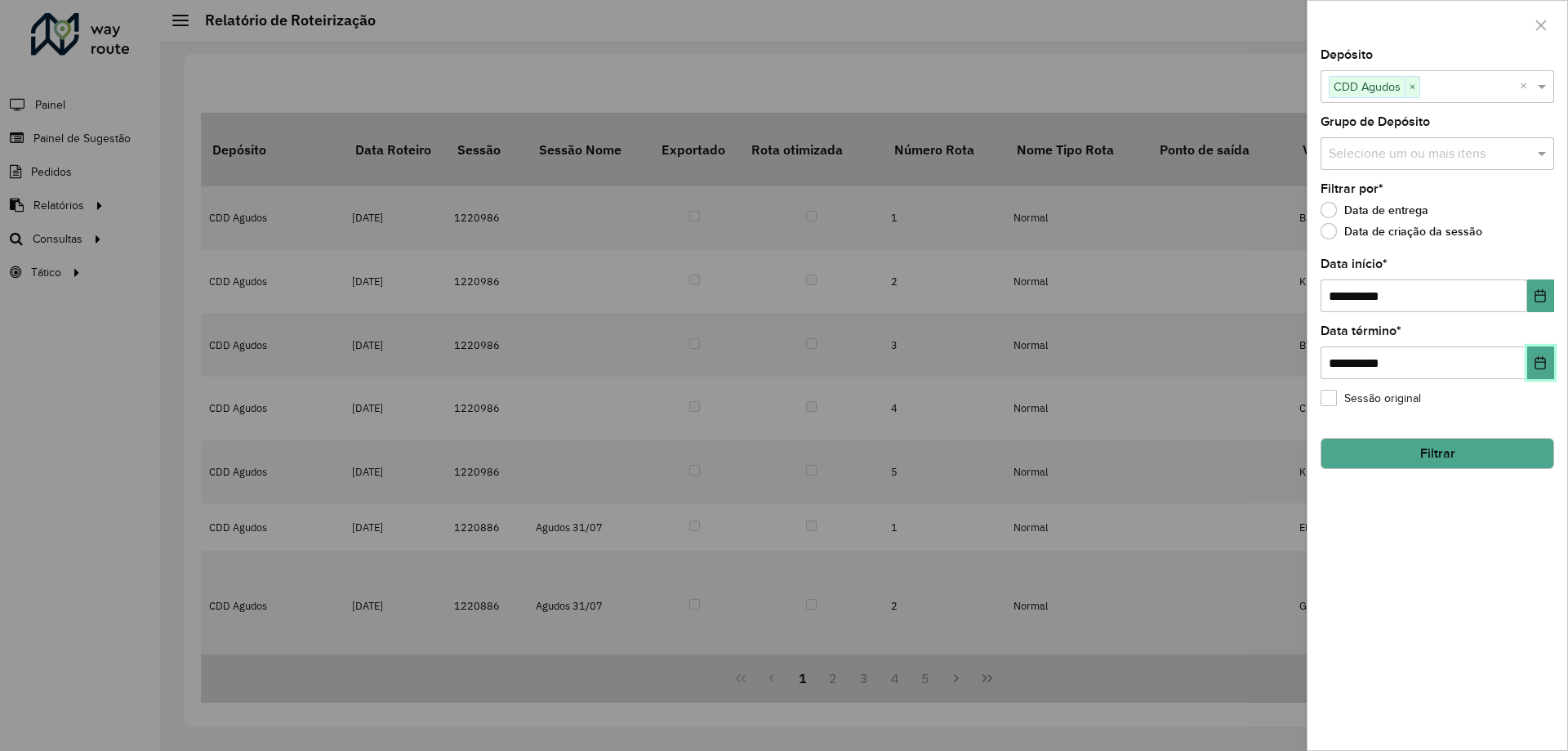
click at [1539, 357] on icon "Choose Date" at bounding box center [1540, 362] width 13 height 13
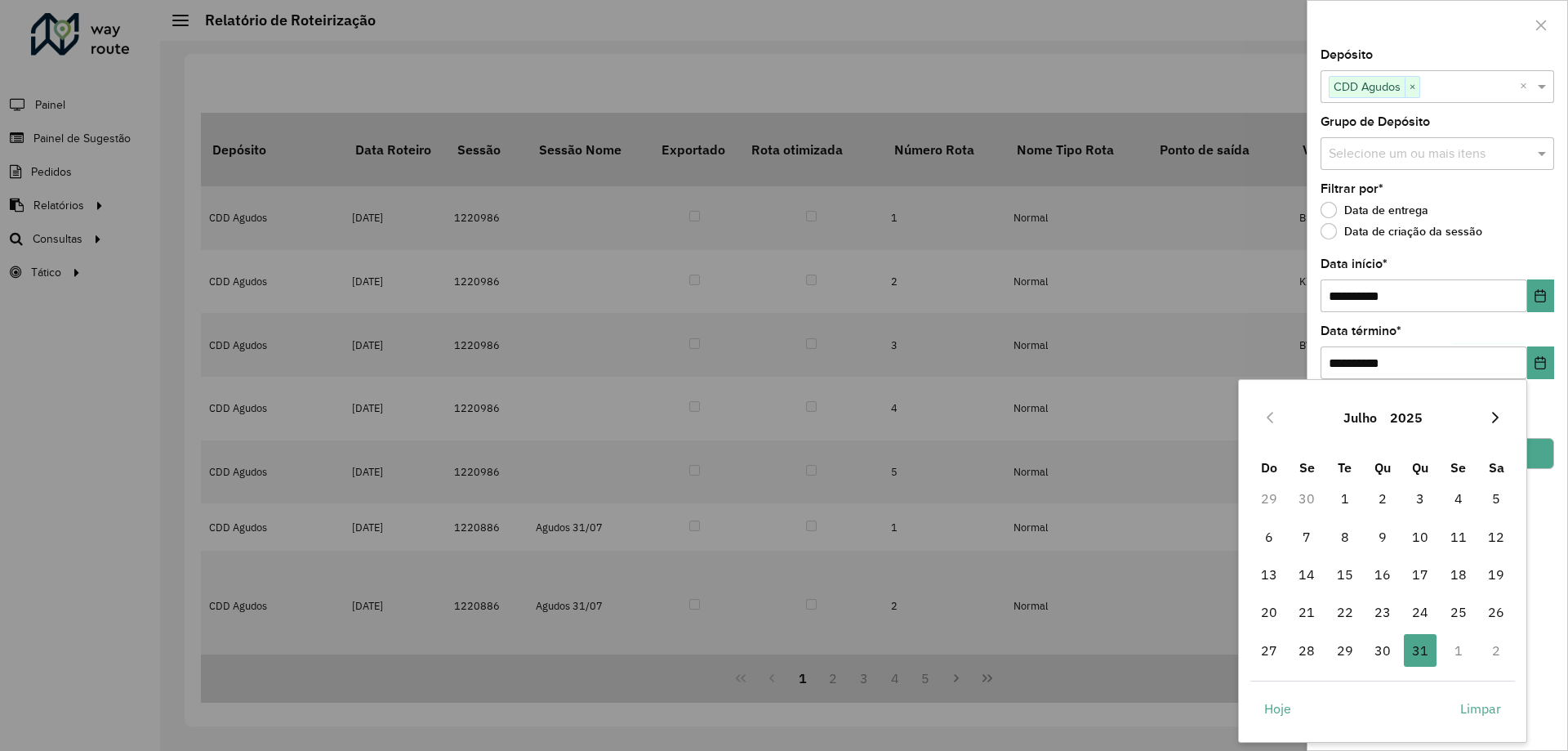
click at [1503, 421] on button "Next Month" at bounding box center [1495, 417] width 26 height 26
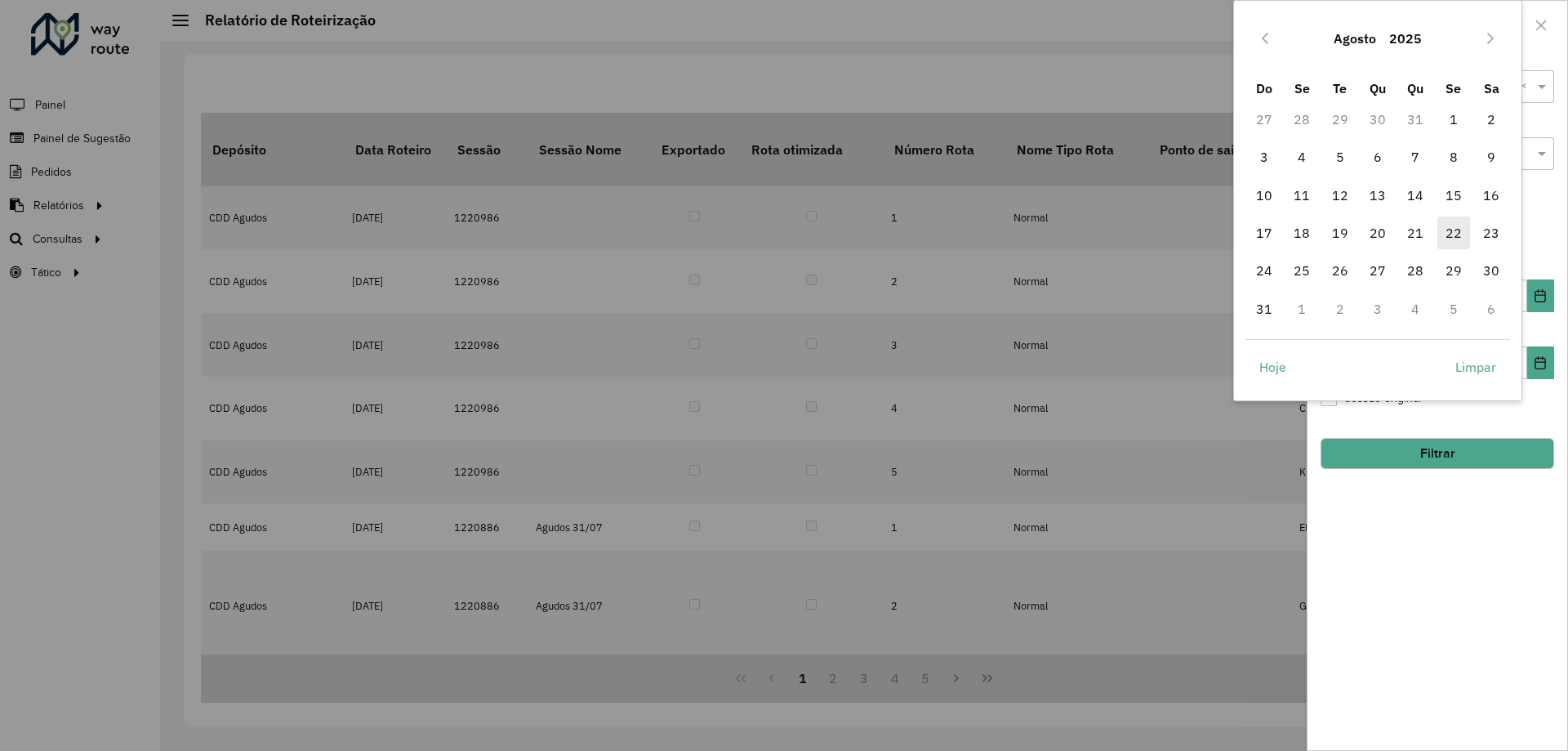
click at [1450, 233] on span "22" at bounding box center [1454, 233] width 33 height 33
type input "**********"
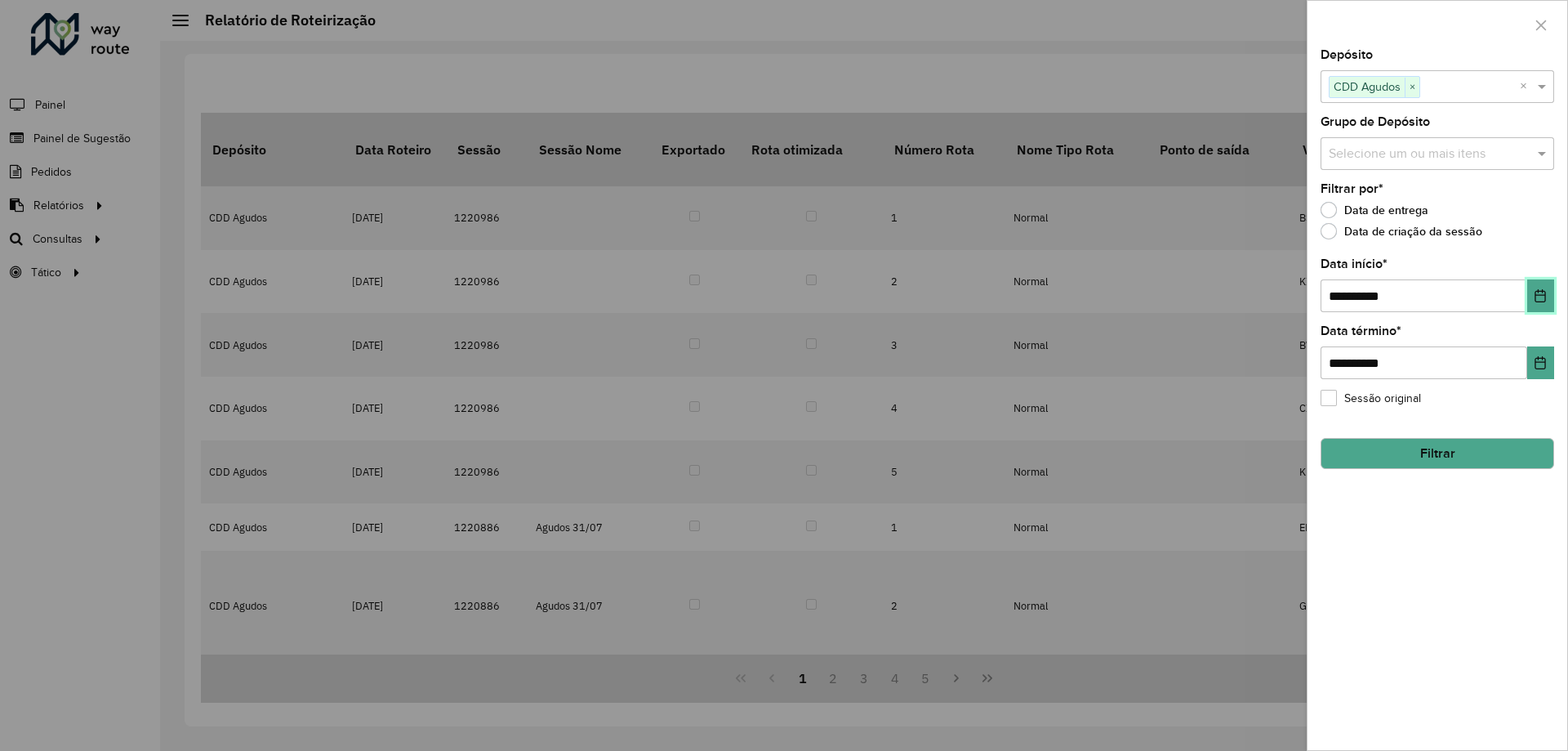
click at [1539, 297] on icon "Choose Date" at bounding box center [1540, 296] width 13 height 13
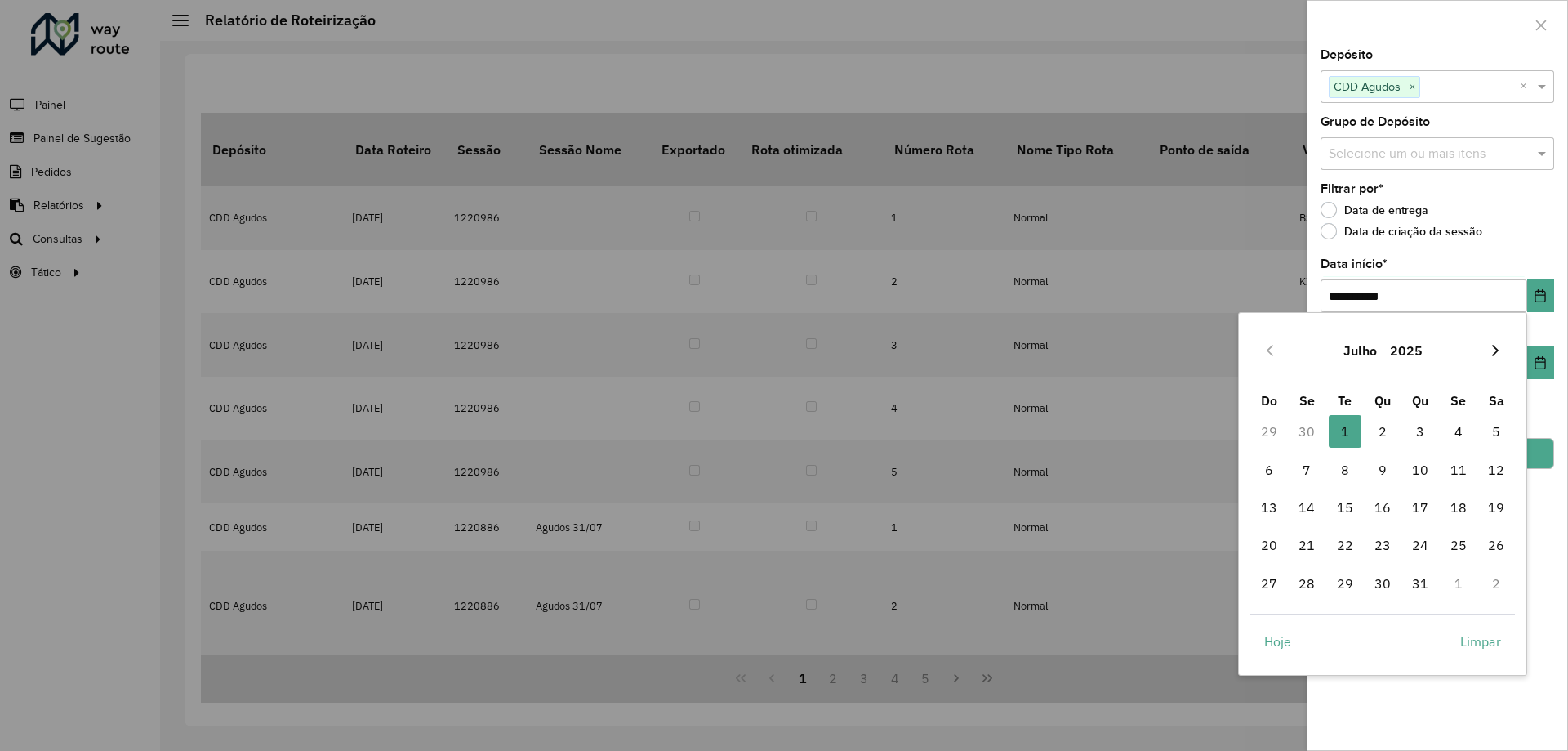
click at [1493, 351] on icon "Next Month" at bounding box center [1495, 350] width 13 height 13
click at [1457, 429] on span "1" at bounding box center [1459, 432] width 33 height 33
type input "**********"
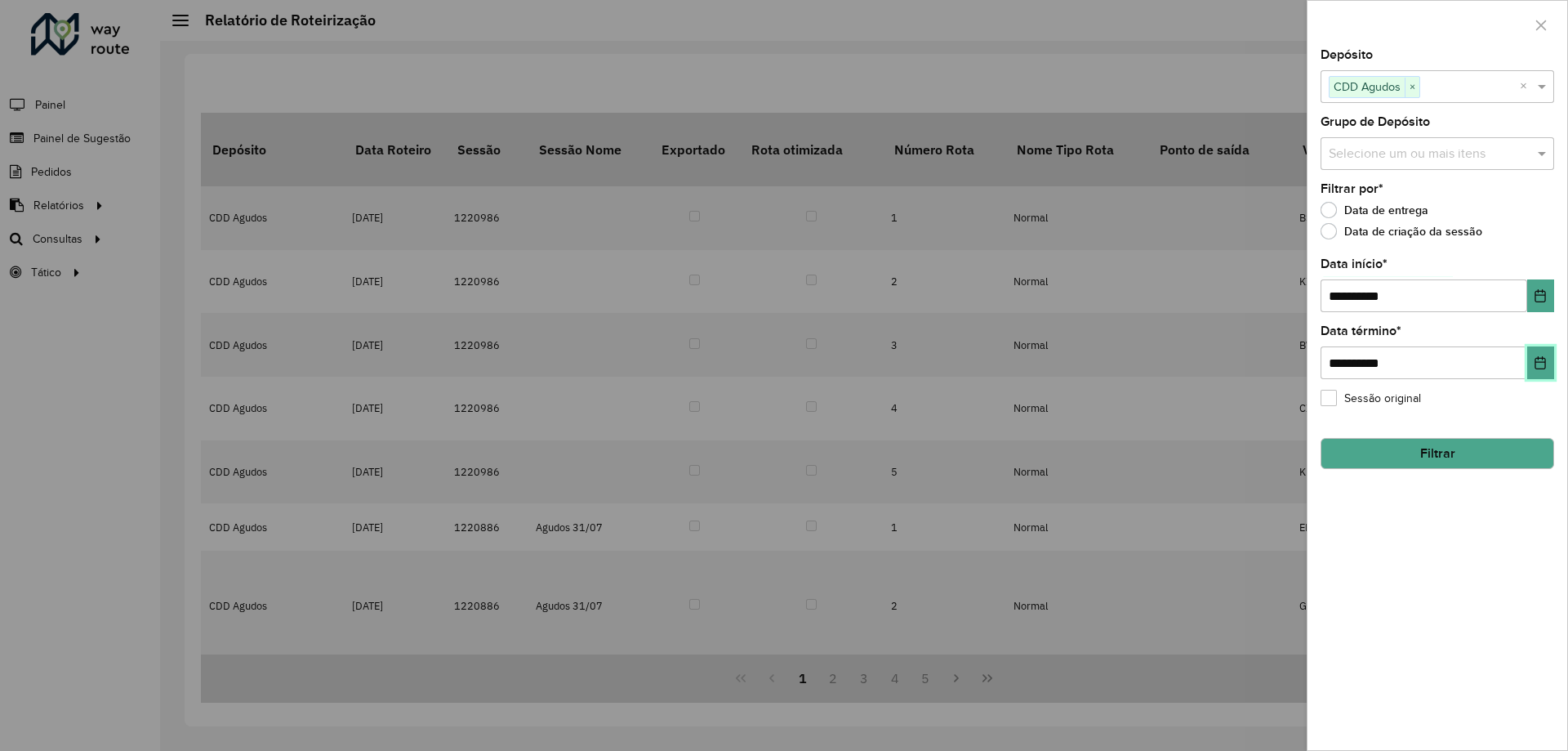
click at [1545, 361] on icon "Choose Date" at bounding box center [1541, 362] width 10 height 13
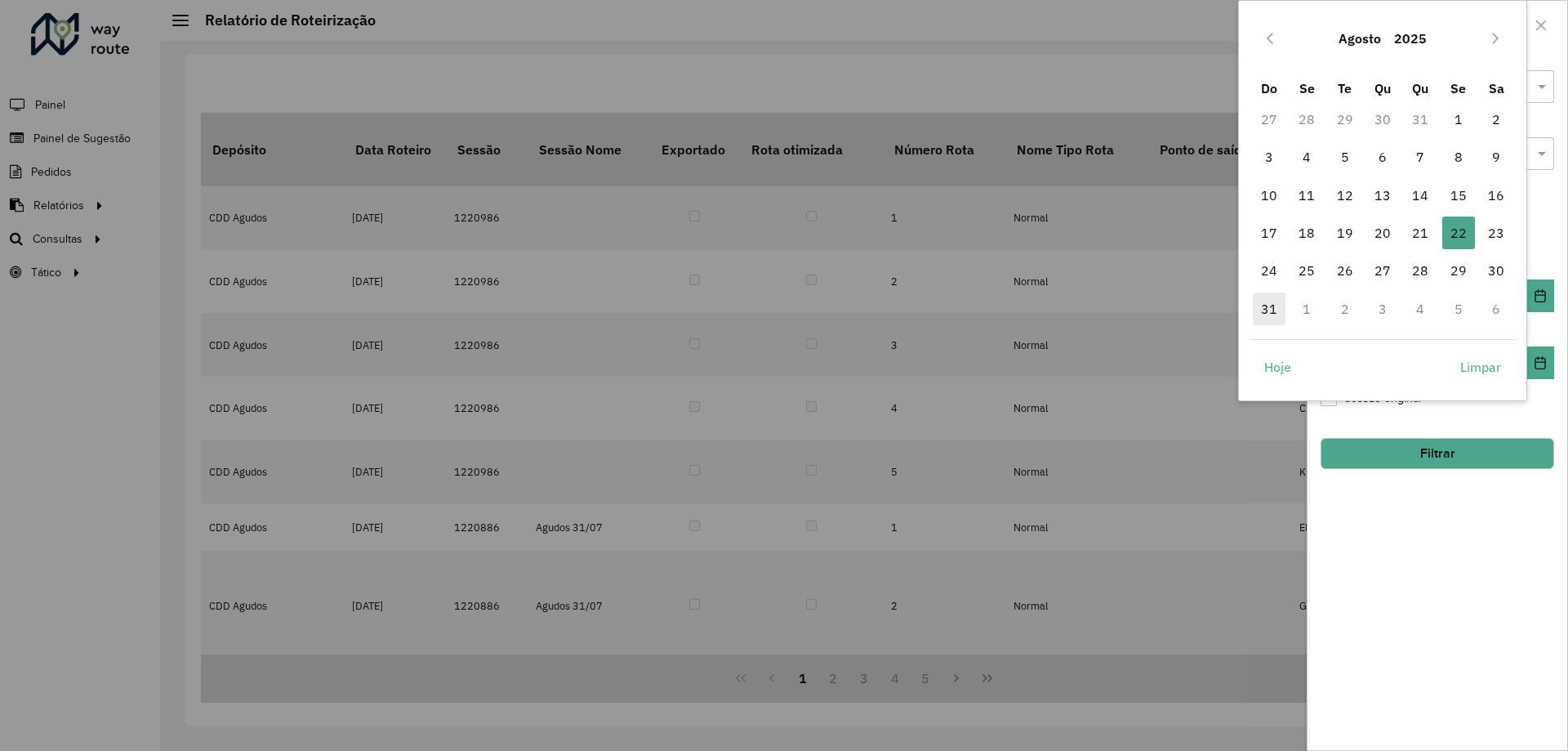
click at [1269, 308] on span "31" at bounding box center [1270, 309] width 33 height 33
type input "**********"
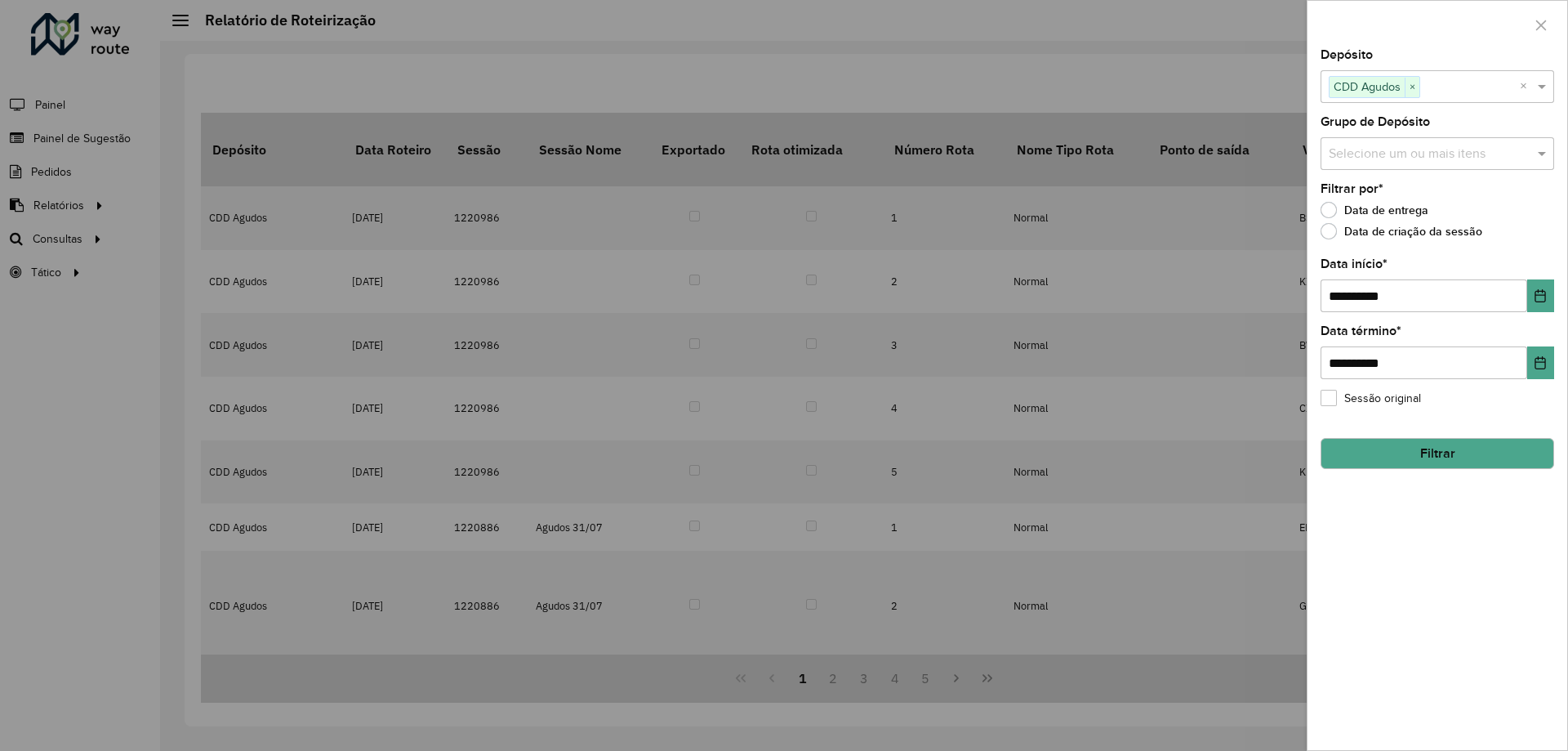
click at [1438, 448] on button "Filtrar" at bounding box center [1438, 454] width 234 height 31
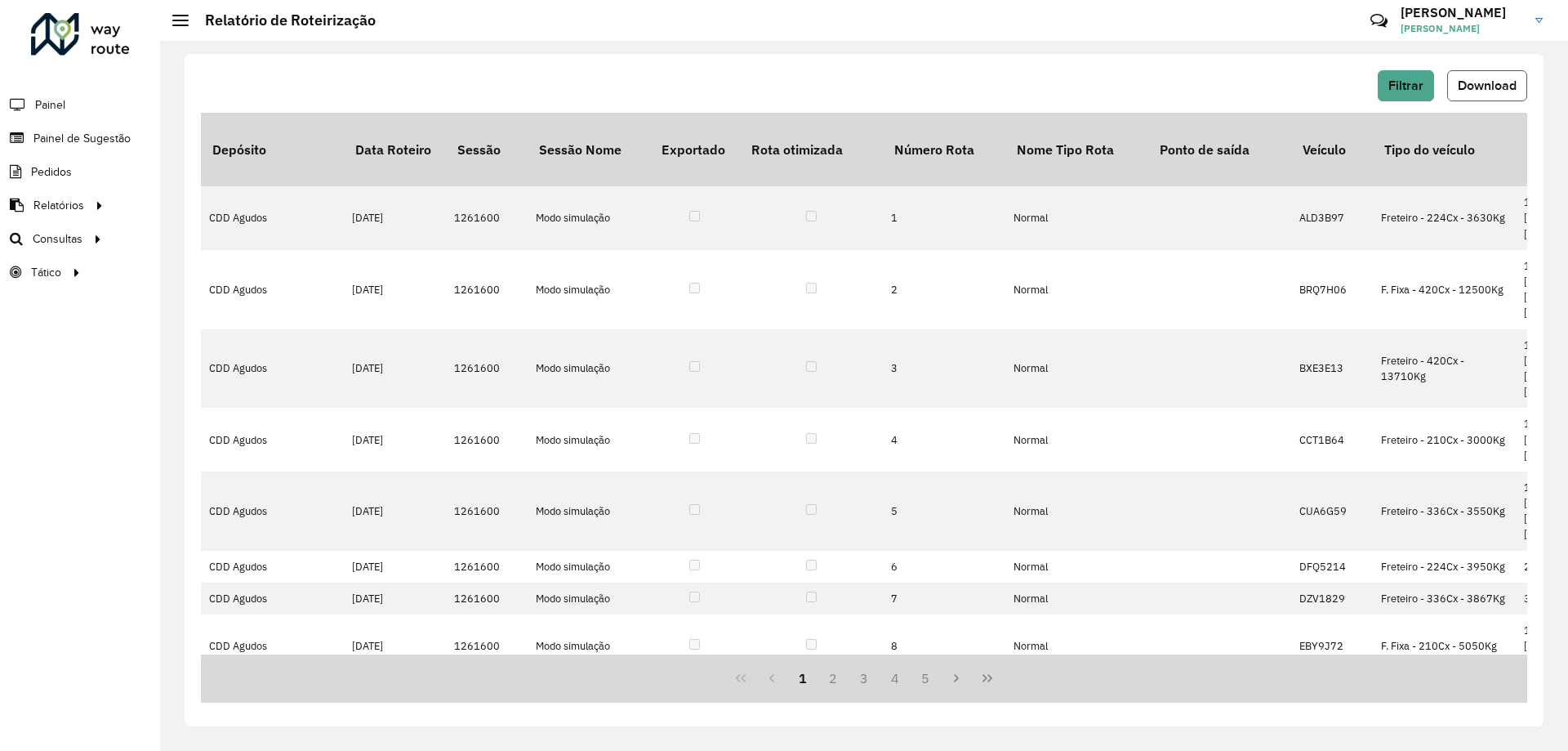
click at [1512, 84] on span "Download" at bounding box center [1487, 85] width 59 height 14
click at [1482, 82] on span "Download" at bounding box center [1487, 85] width 59 height 14
click at [1407, 79] on span "Filtrar" at bounding box center [1406, 85] width 36 height 14
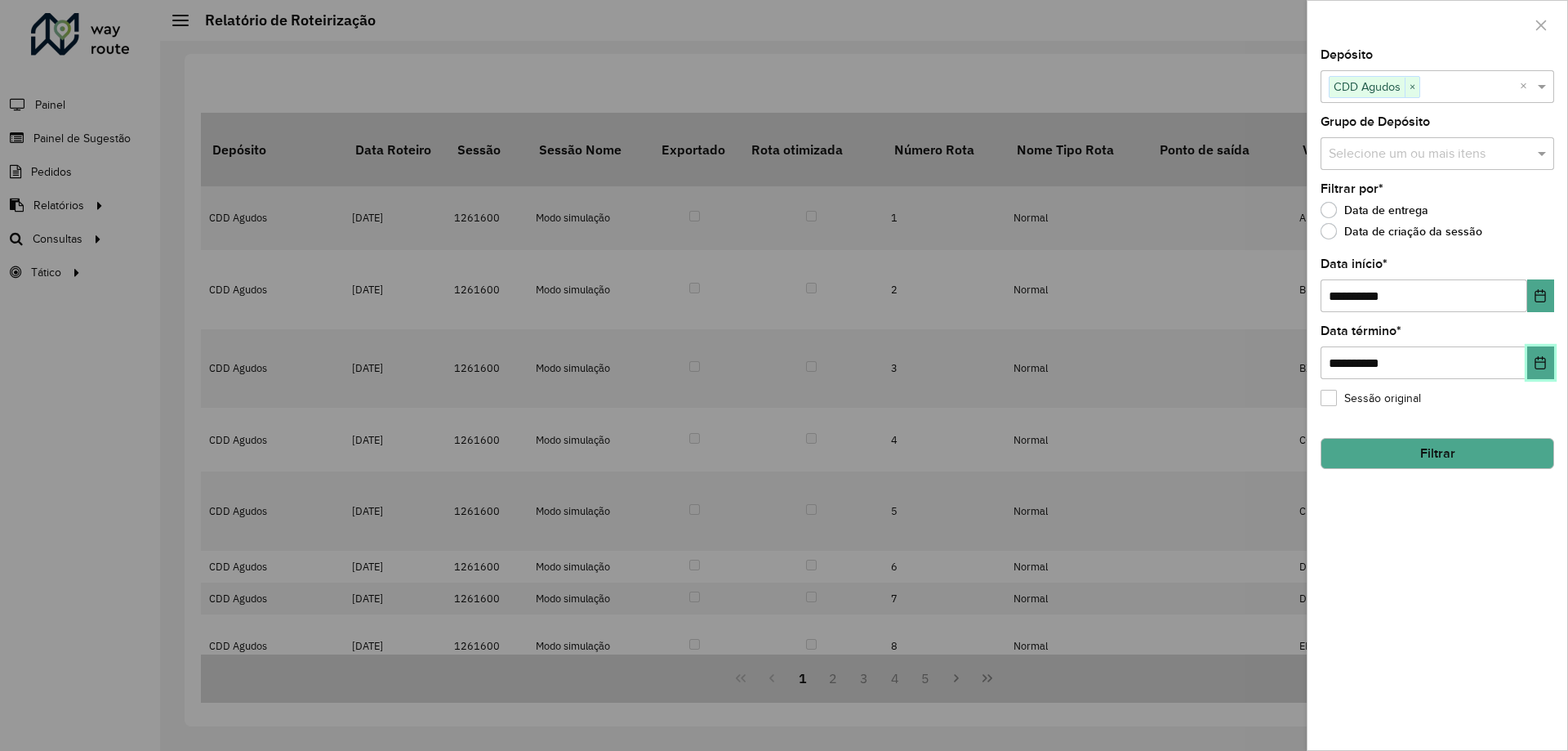
click at [1537, 356] on button "Choose Date" at bounding box center [1540, 363] width 27 height 33
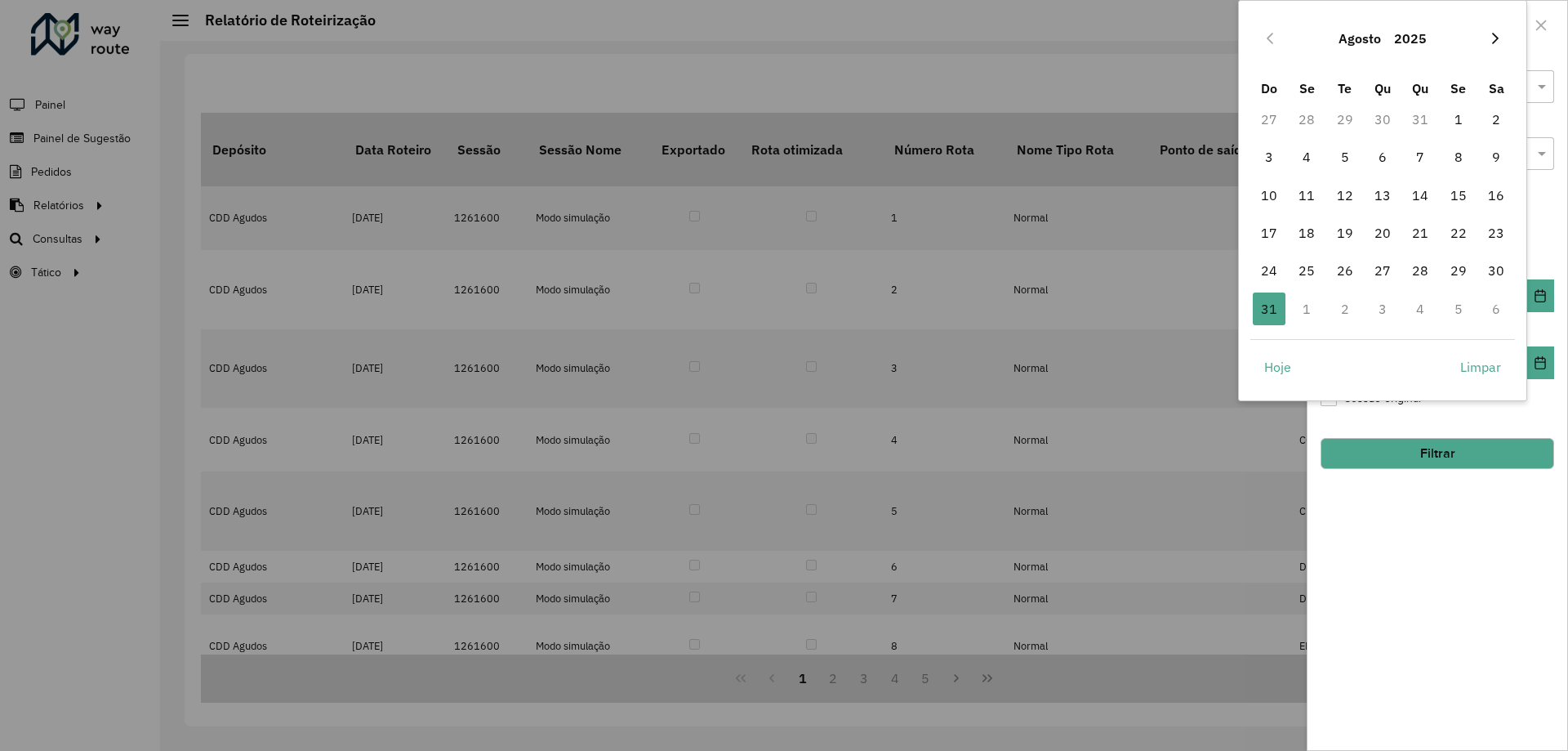
click at [1498, 34] on icon "Next Month" at bounding box center [1495, 38] width 13 height 13
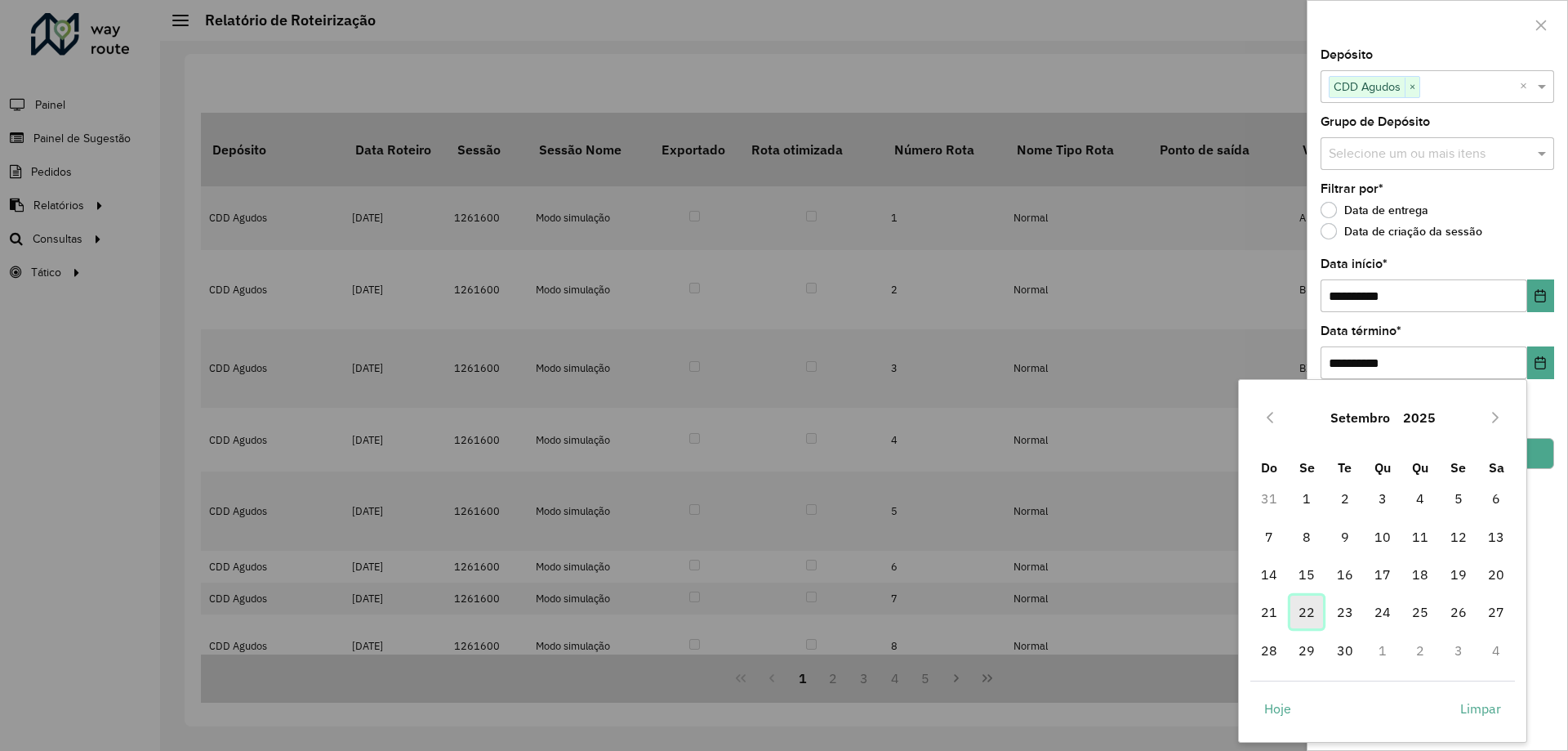
click at [1307, 610] on span "22" at bounding box center [1307, 612] width 33 height 33
type input "**********"
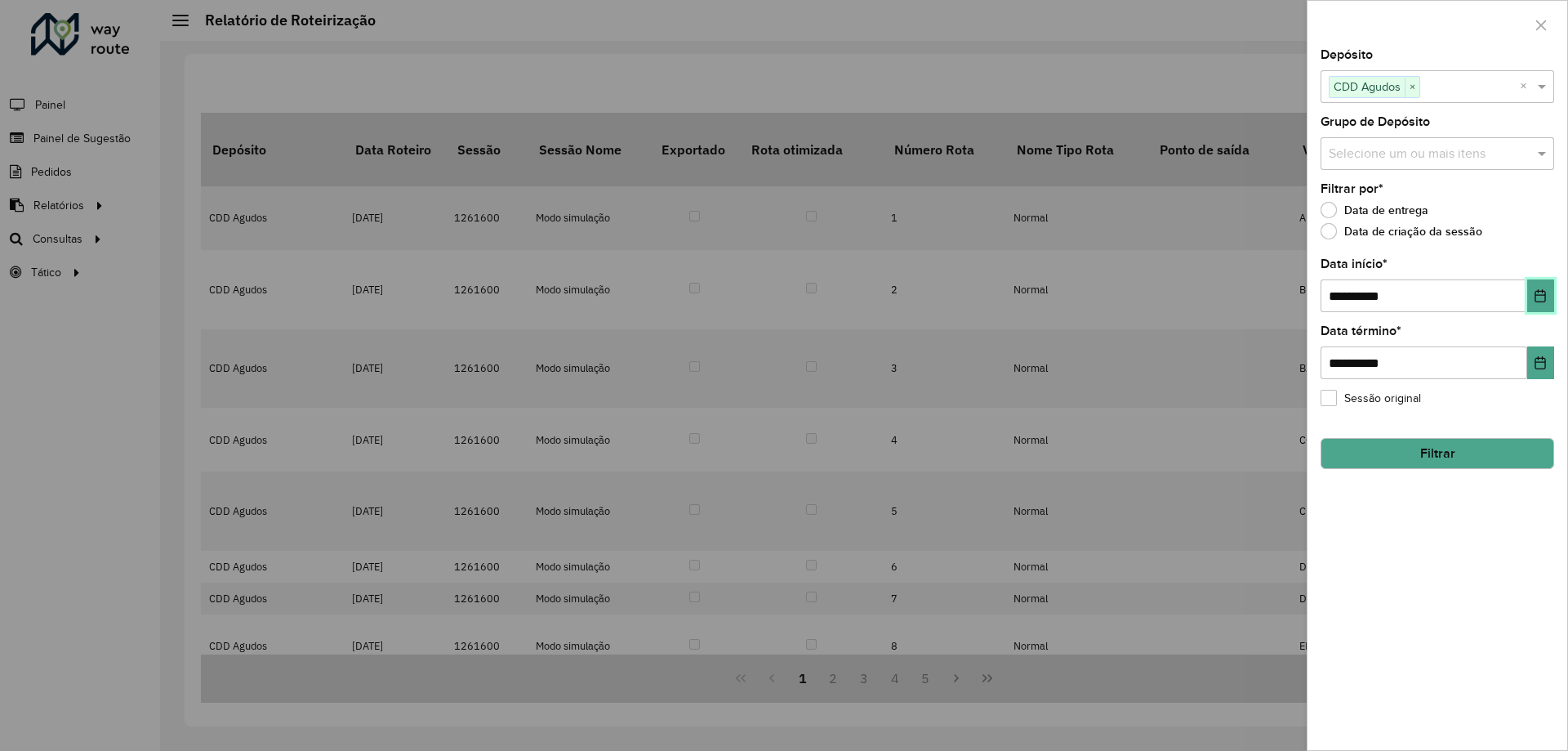
click at [1550, 292] on button "Choose Date" at bounding box center [1540, 296] width 27 height 33
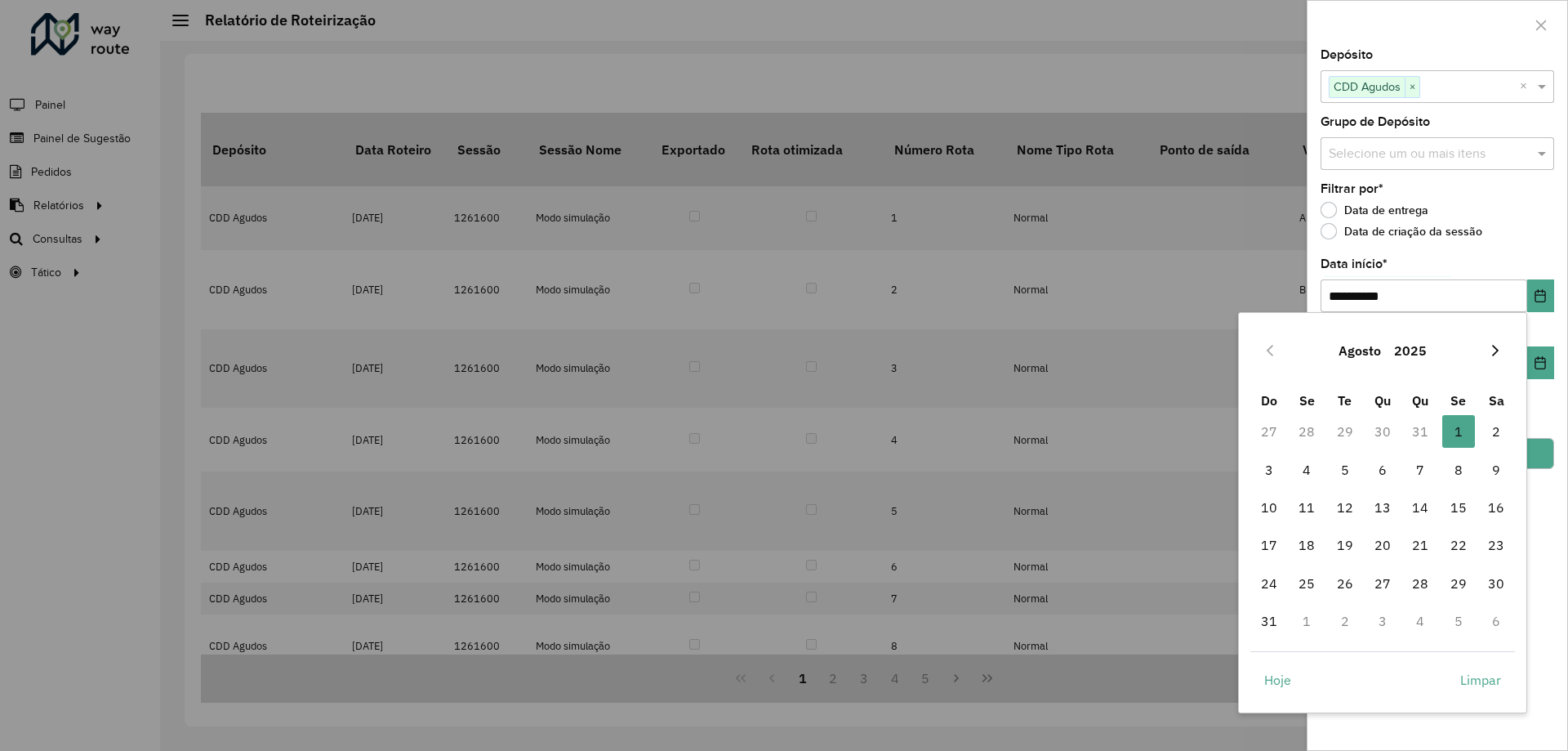
click at [1495, 352] on icon "Next Month" at bounding box center [1495, 350] width 13 height 13
click at [1294, 434] on span "1" at bounding box center [1307, 432] width 33 height 33
type input "**********"
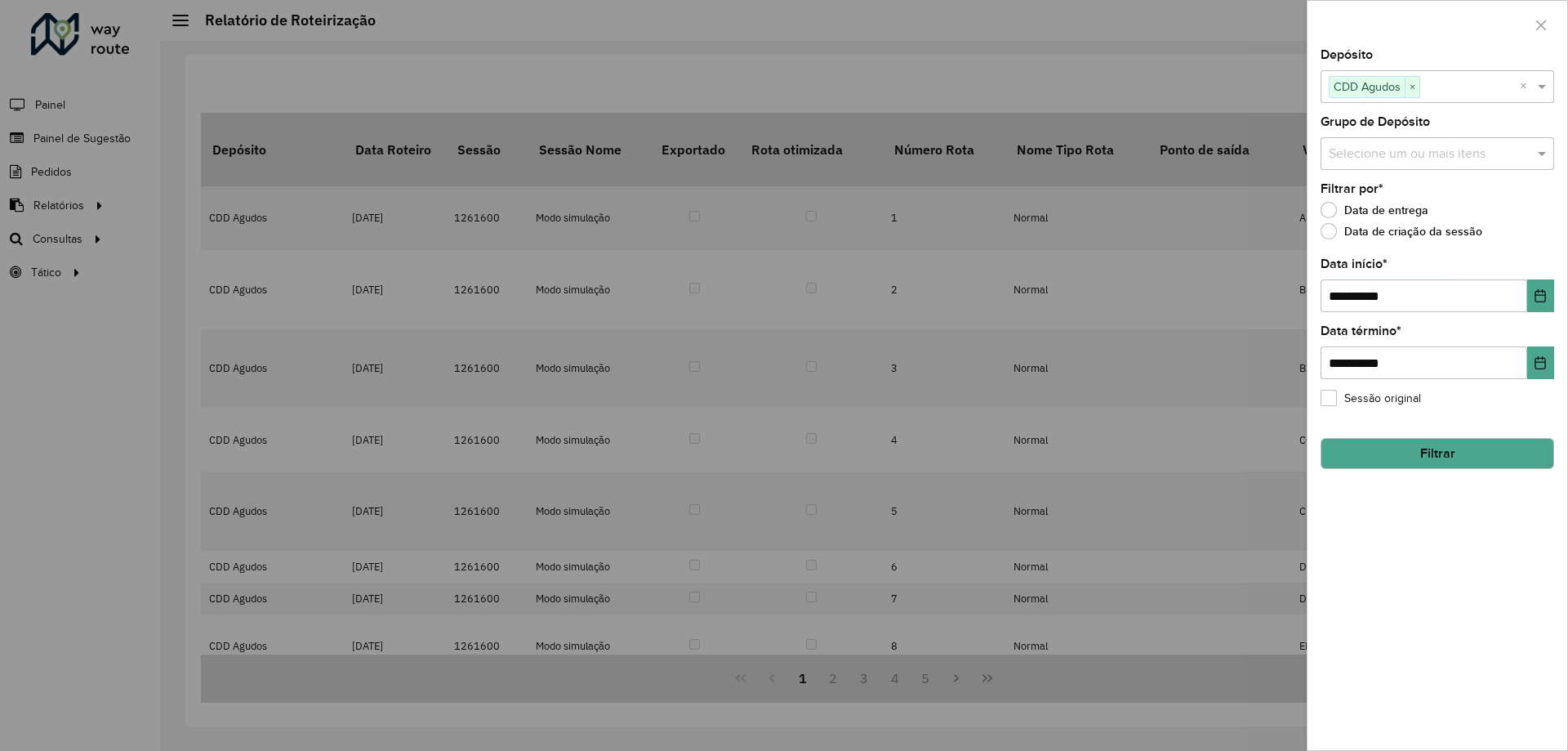
click at [1452, 458] on button "Filtrar" at bounding box center [1438, 454] width 234 height 31
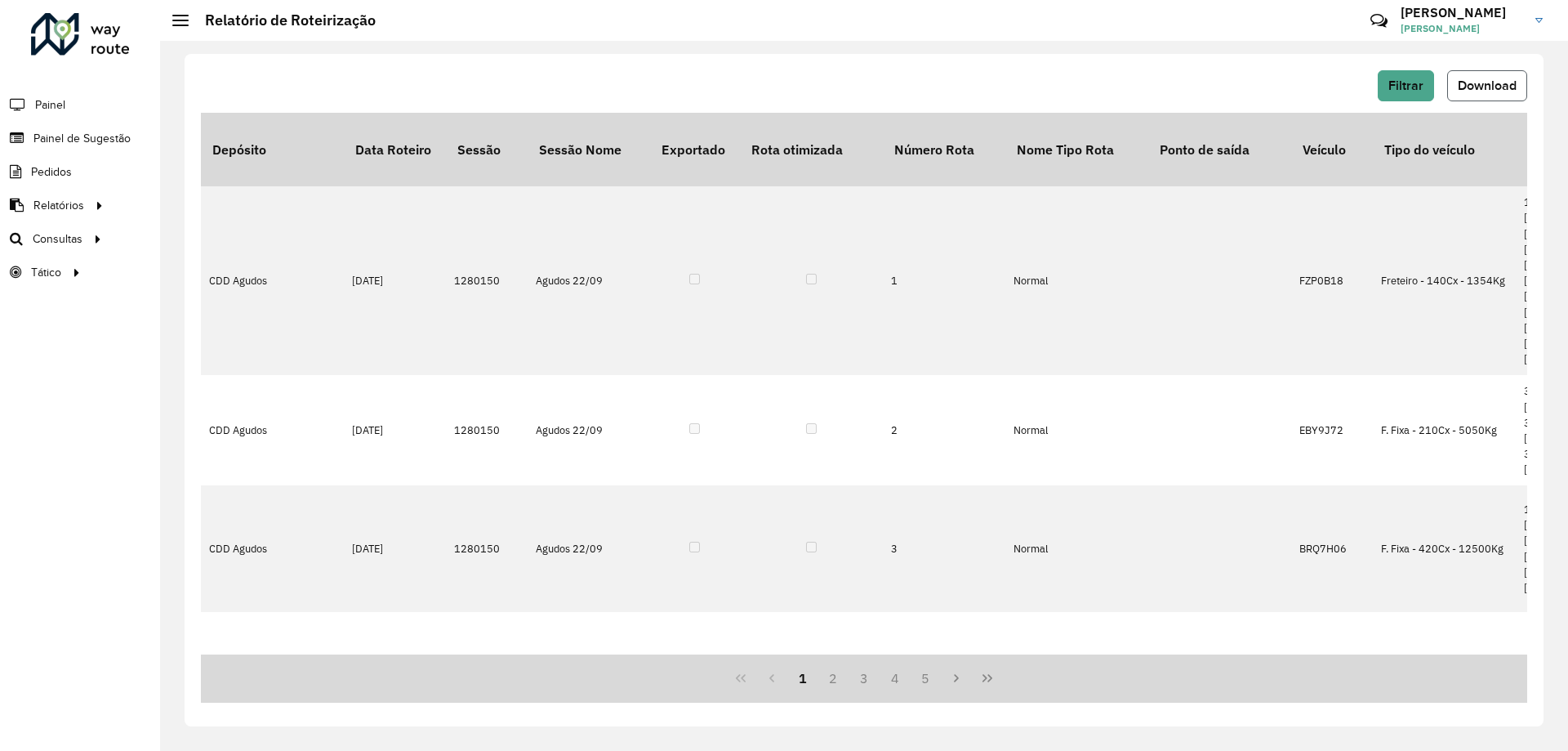
click at [1488, 82] on span "Download" at bounding box center [1487, 85] width 59 height 14
